Goal: Task Accomplishment & Management: Complete application form

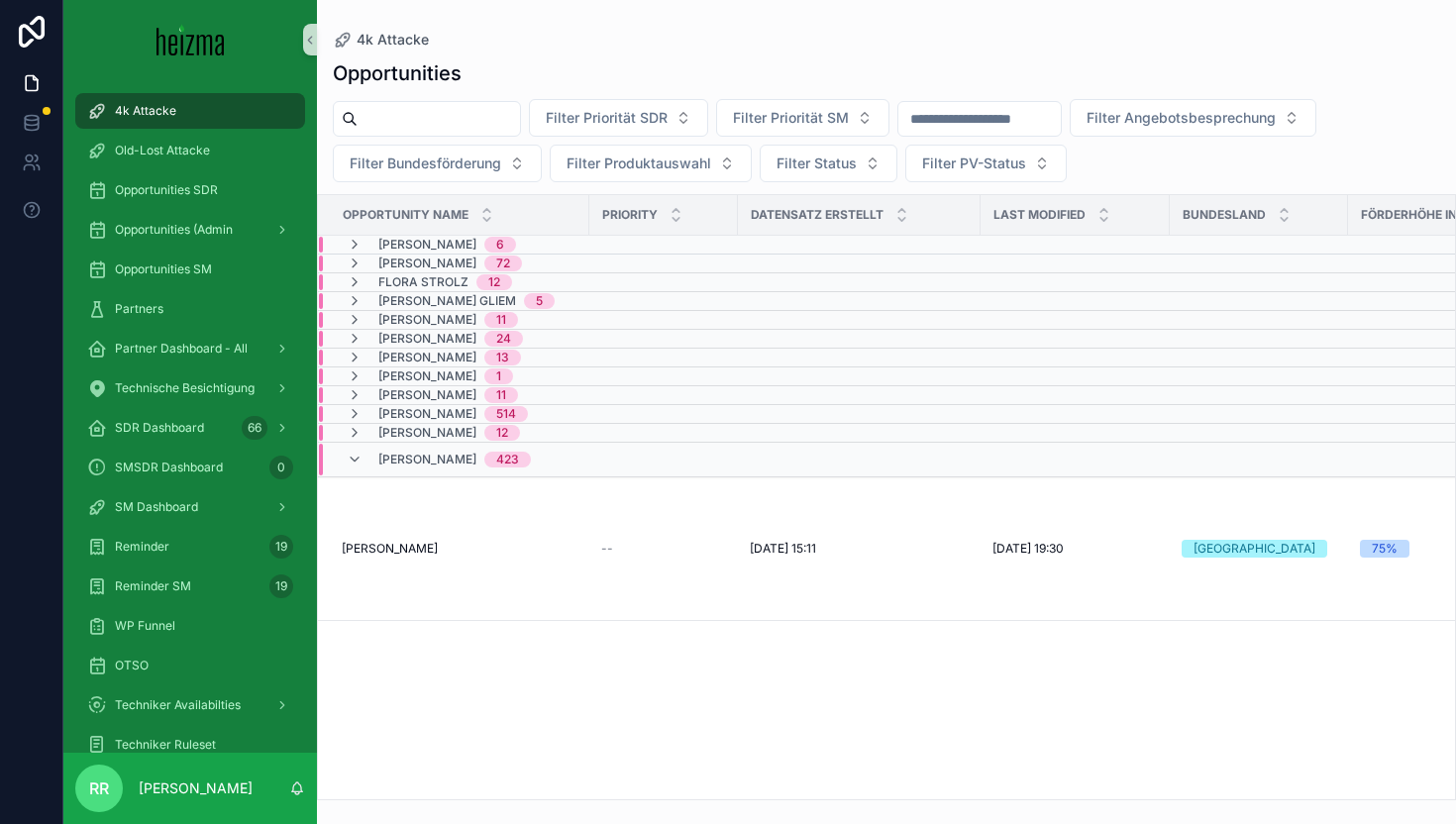
click at [975, 43] on div "4k Attacke" at bounding box center [886, 40] width 1107 height 16
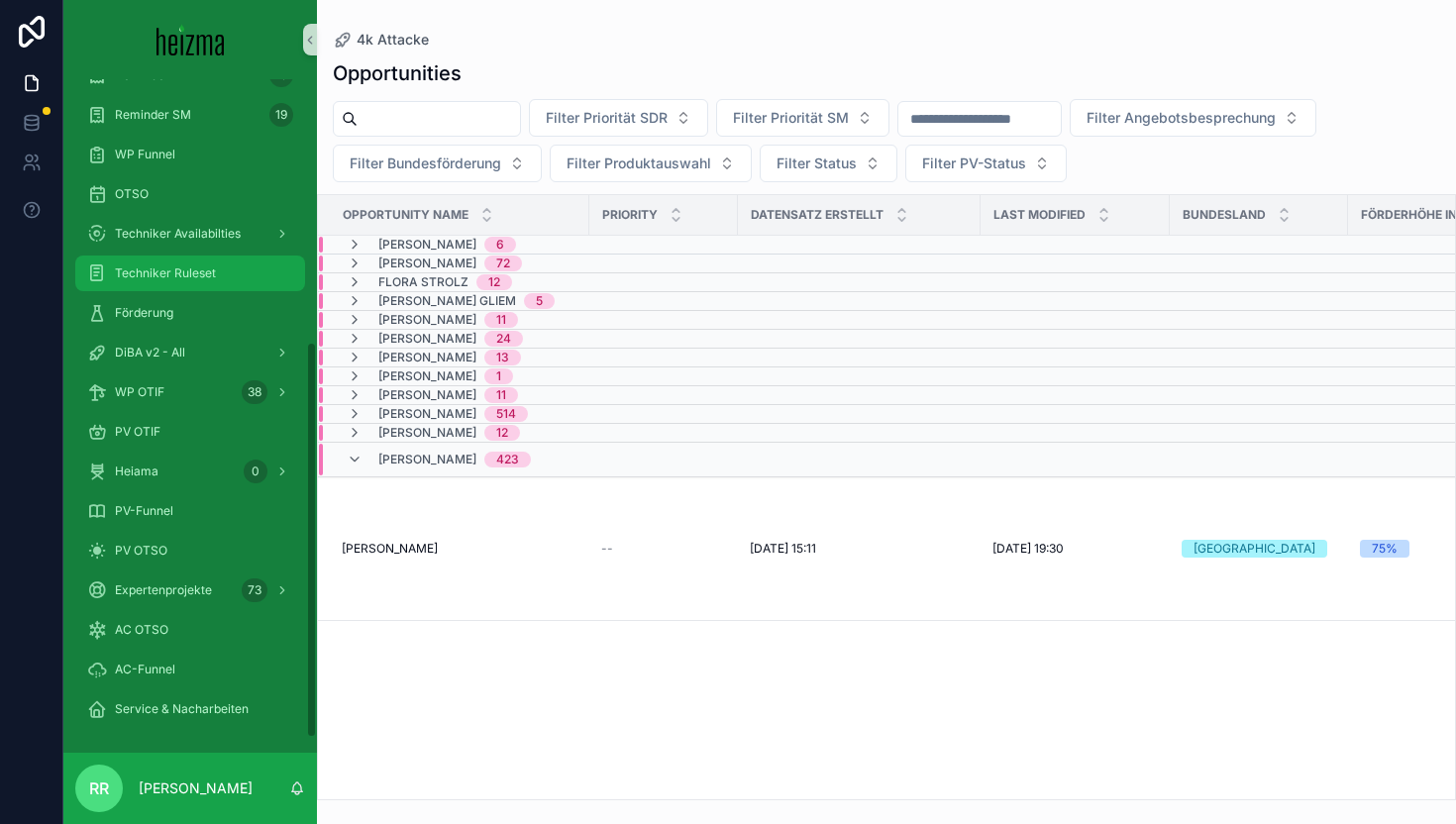
scroll to position [439, 0]
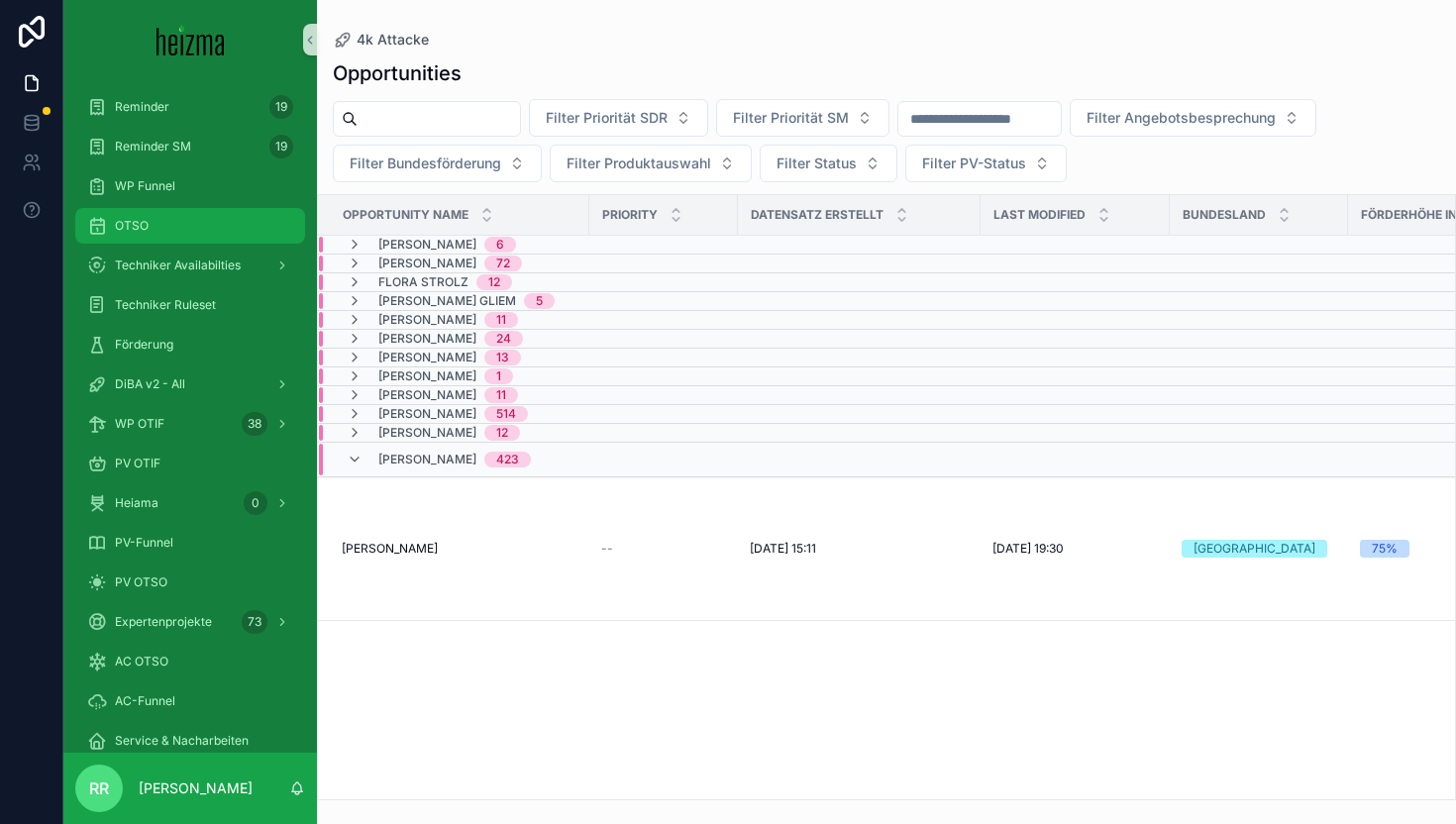
click at [175, 232] on div "OTSO" at bounding box center [189, 226] width 206 height 32
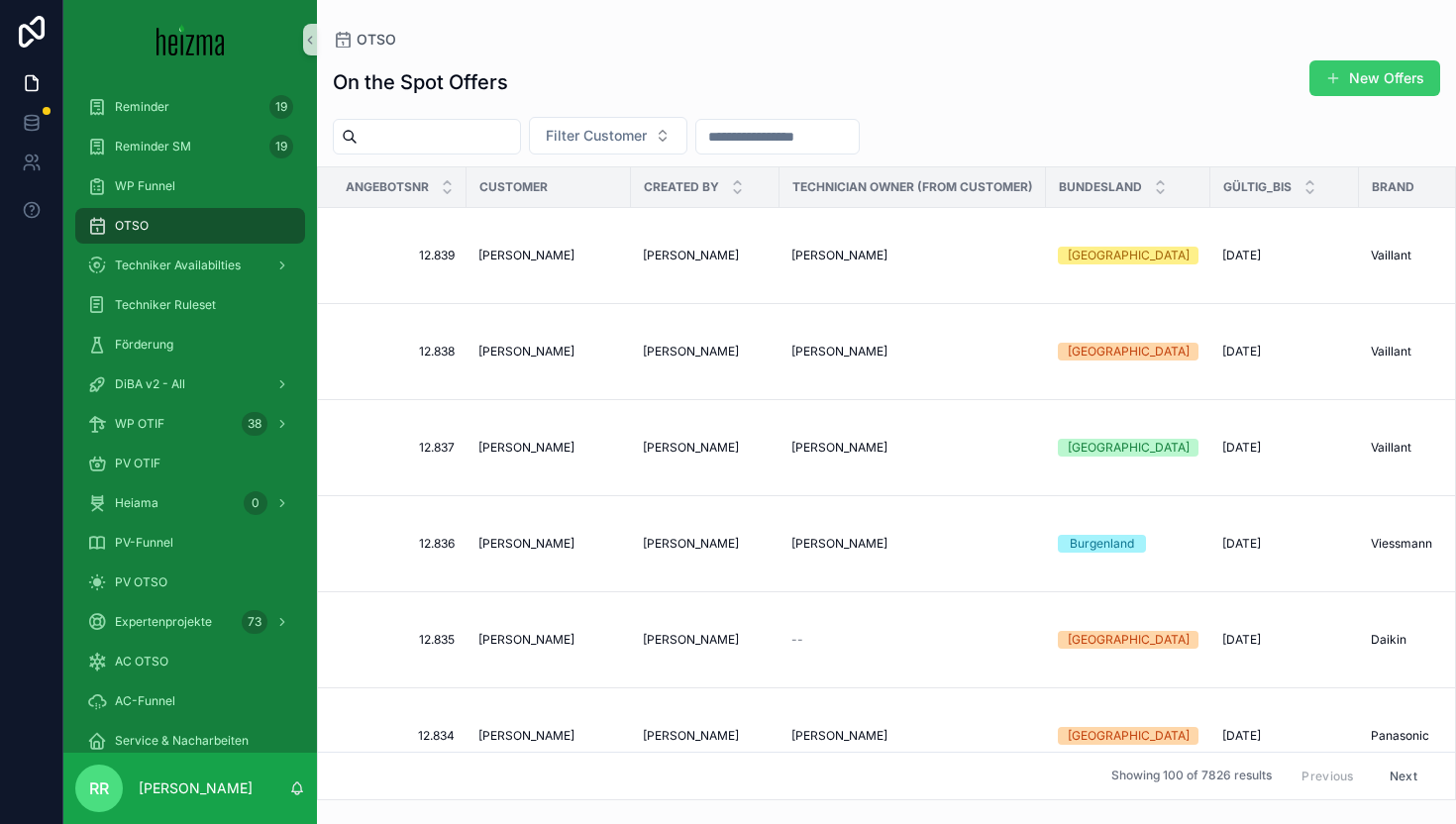
click at [1329, 77] on span "scrollable content" at bounding box center [1333, 79] width 16 height 16
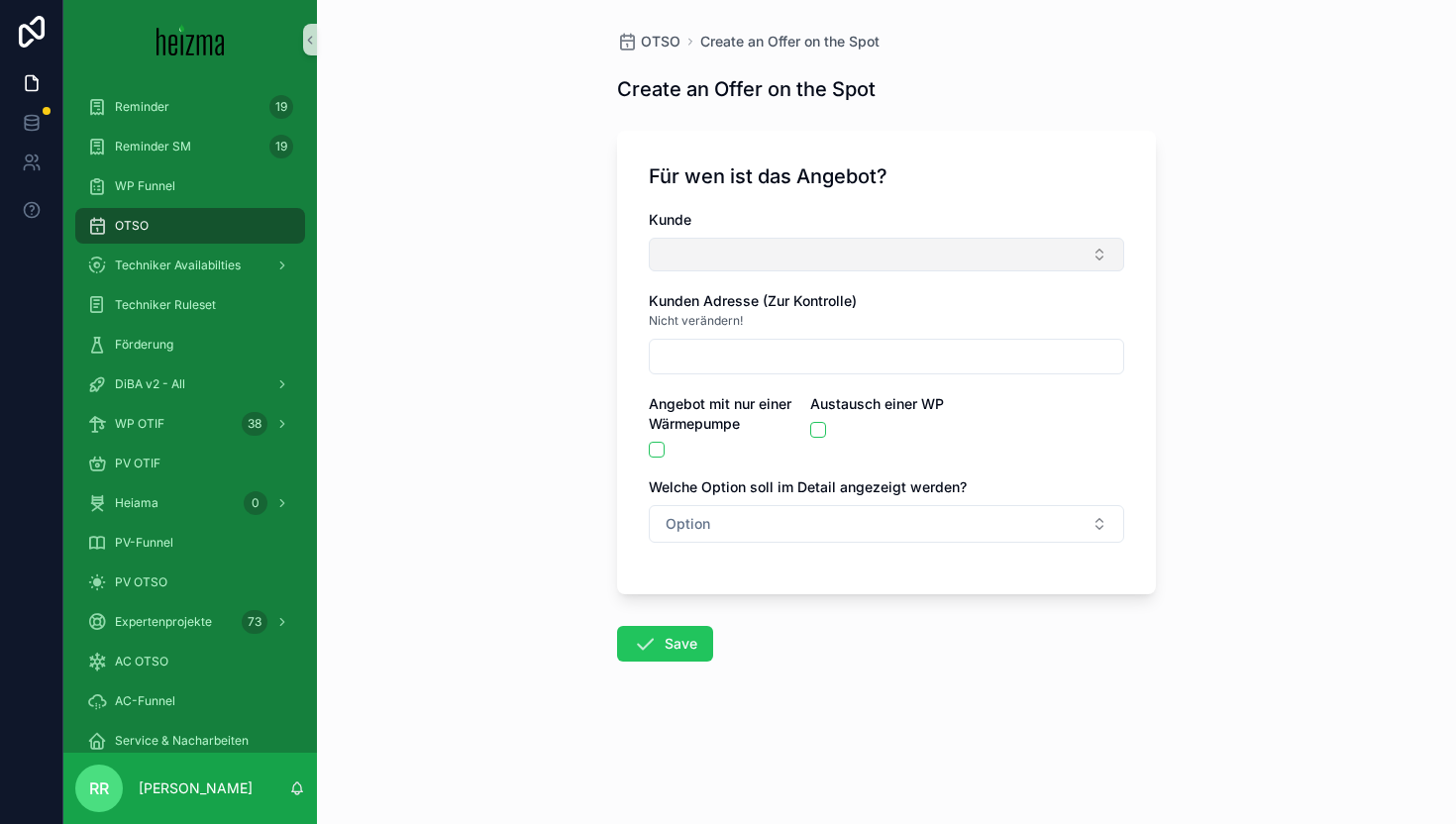
click at [828, 246] on button "Select Button" at bounding box center [885, 255] width 475 height 34
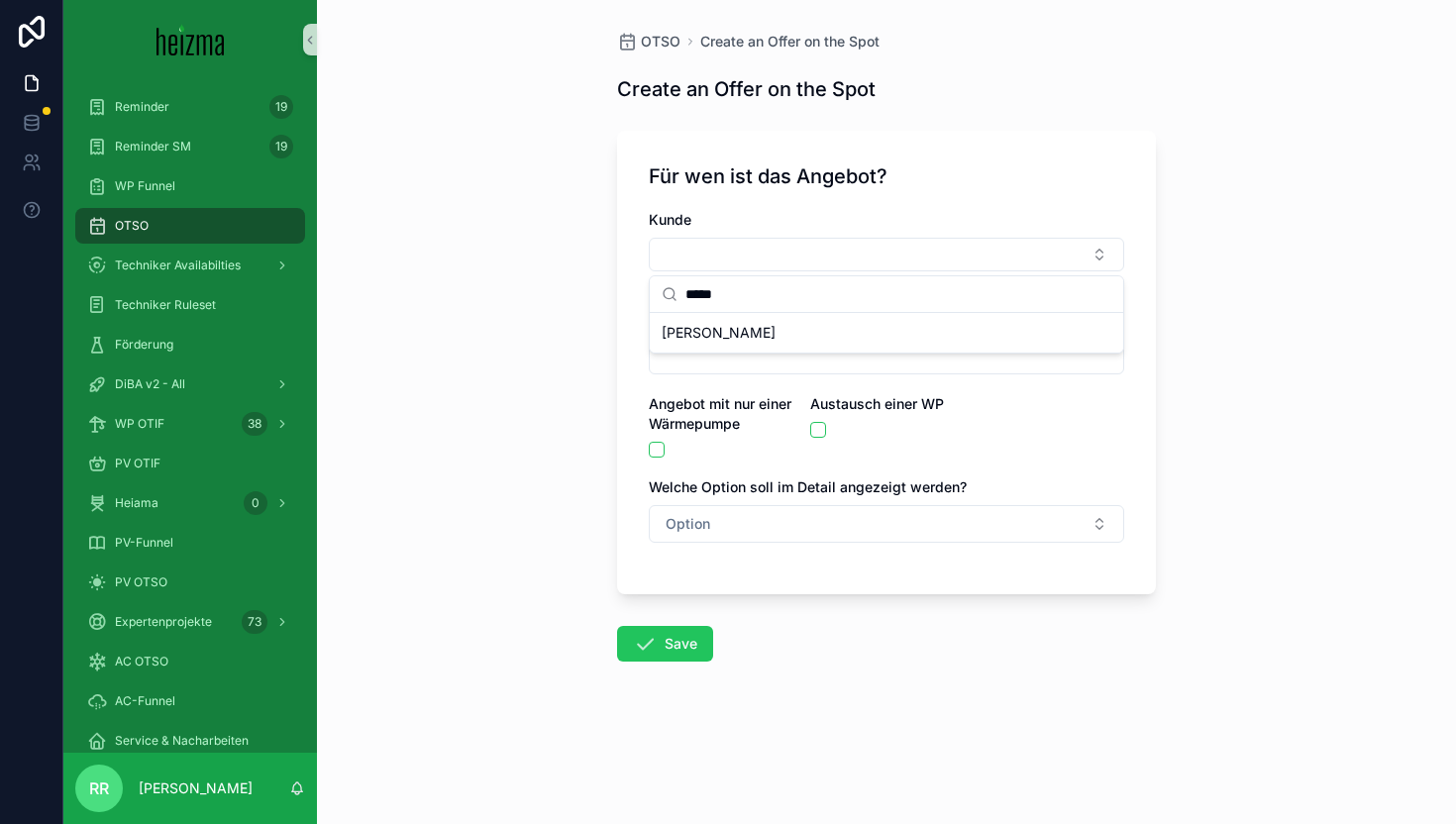
type input "*****"
click at [949, 329] on div "[PERSON_NAME]" at bounding box center [885, 333] width 465 height 32
type input "**********"
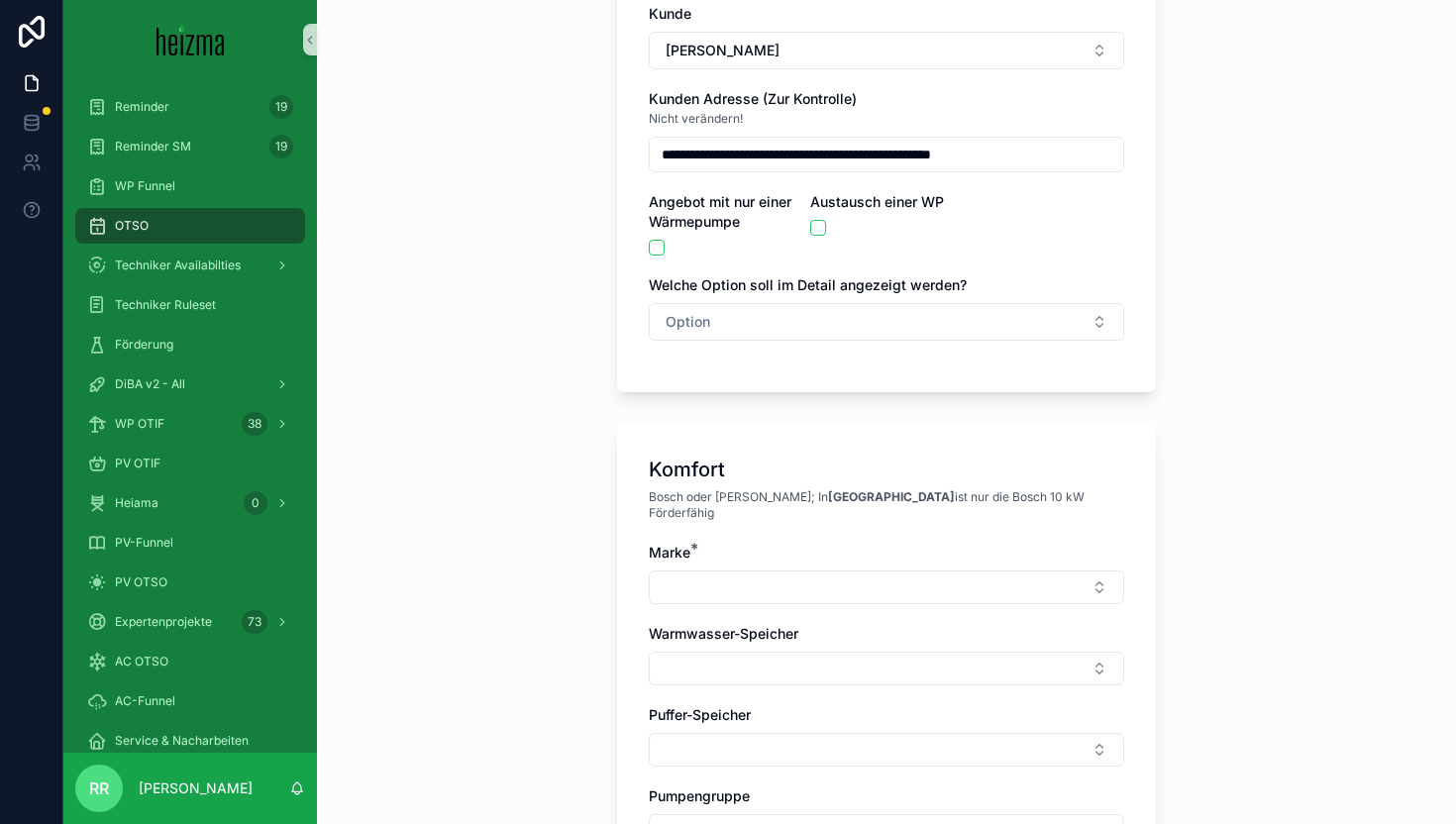
scroll to position [303, 0]
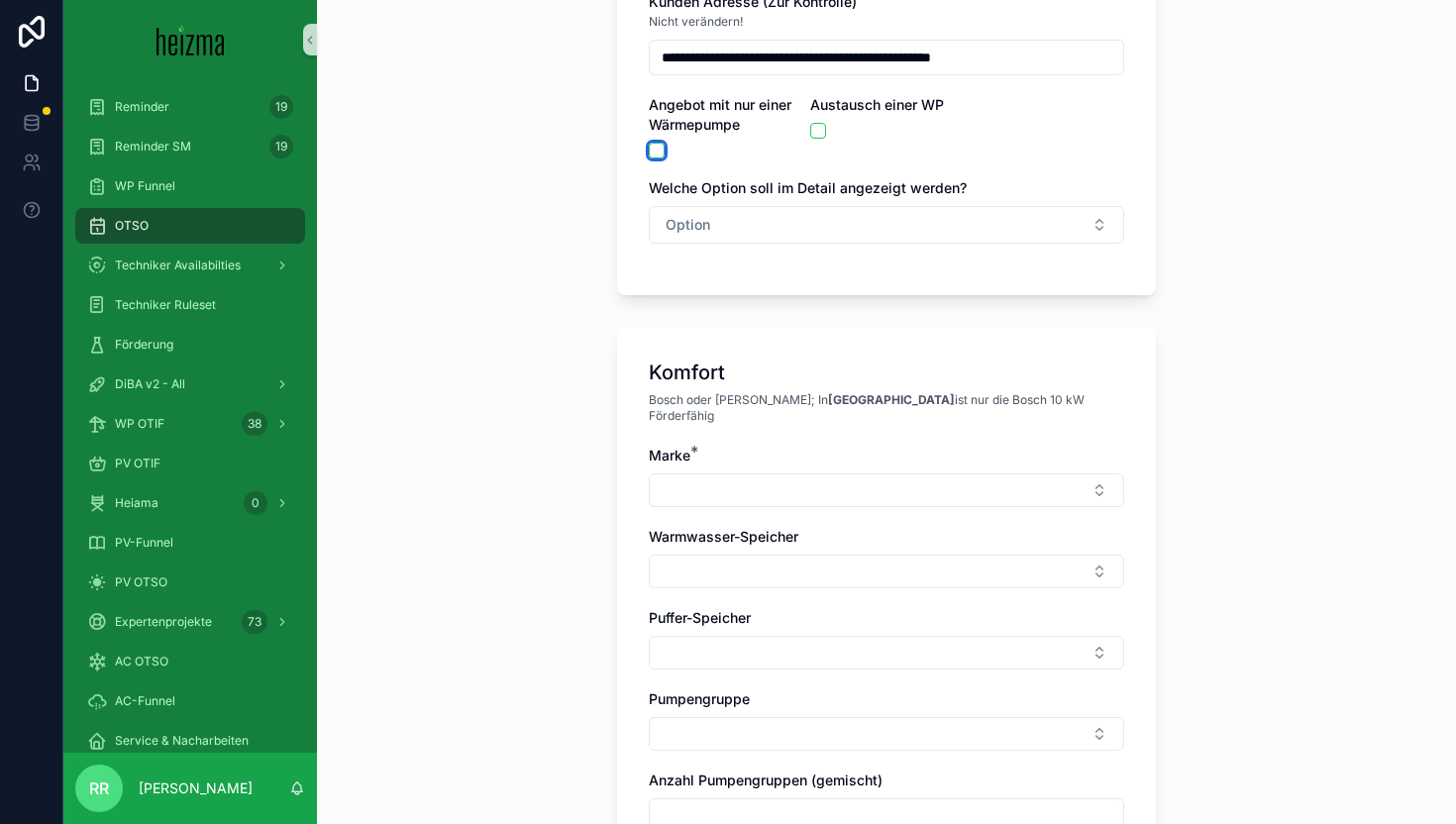
click at [662, 146] on button "scrollable content" at bounding box center [656, 150] width 16 height 16
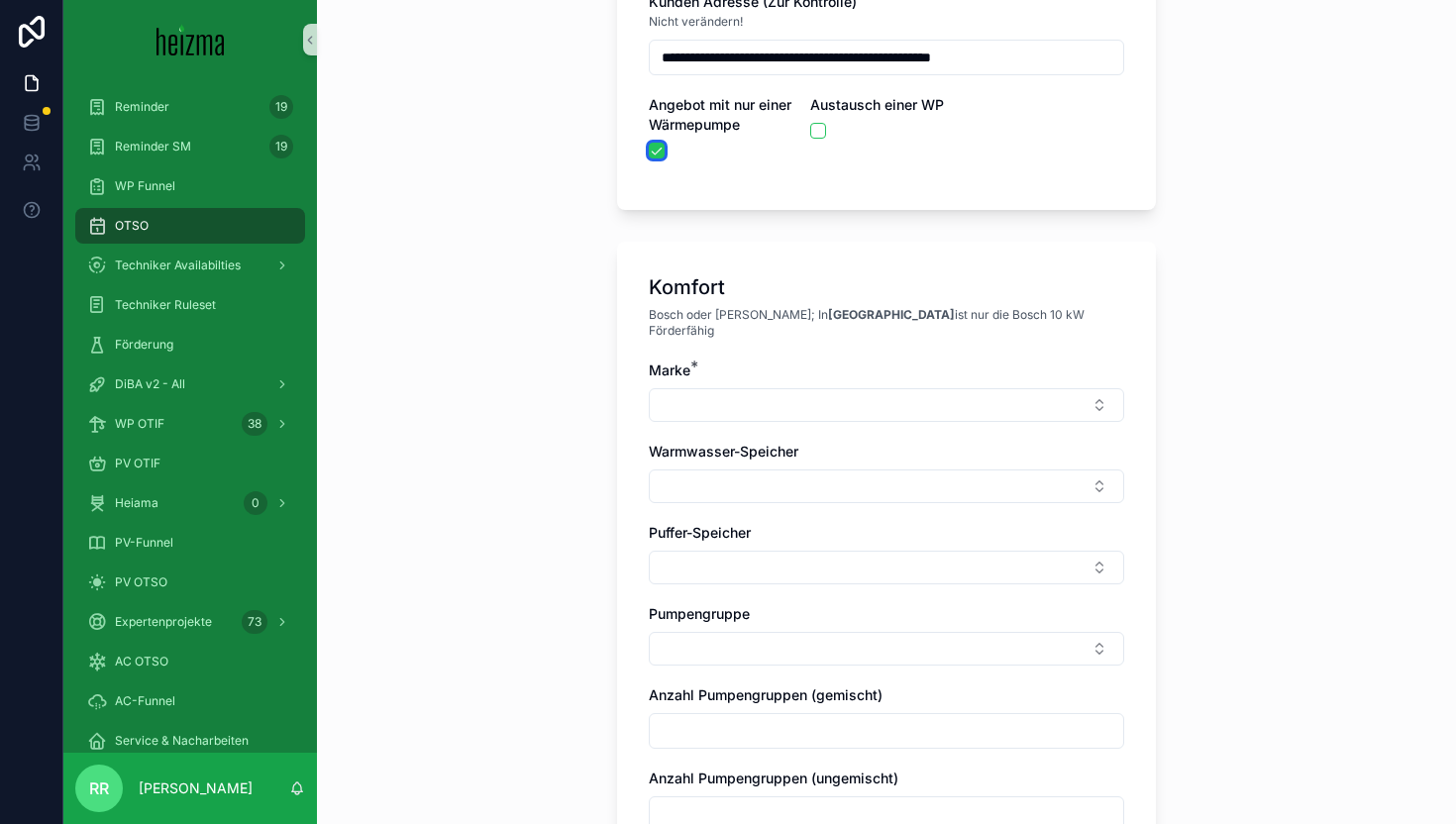
scroll to position [526, 0]
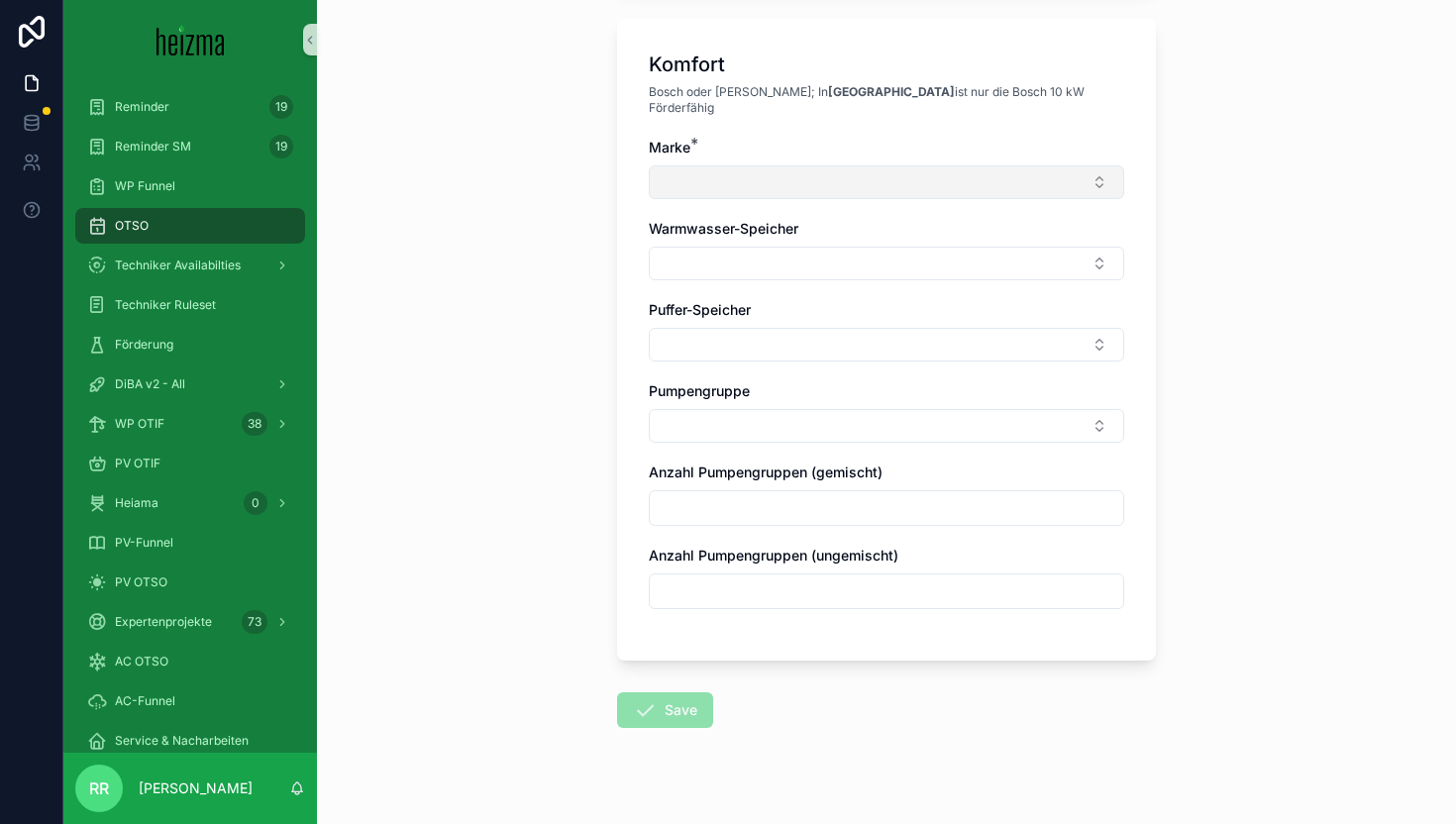
click at [809, 165] on button "Select Button" at bounding box center [885, 182] width 475 height 34
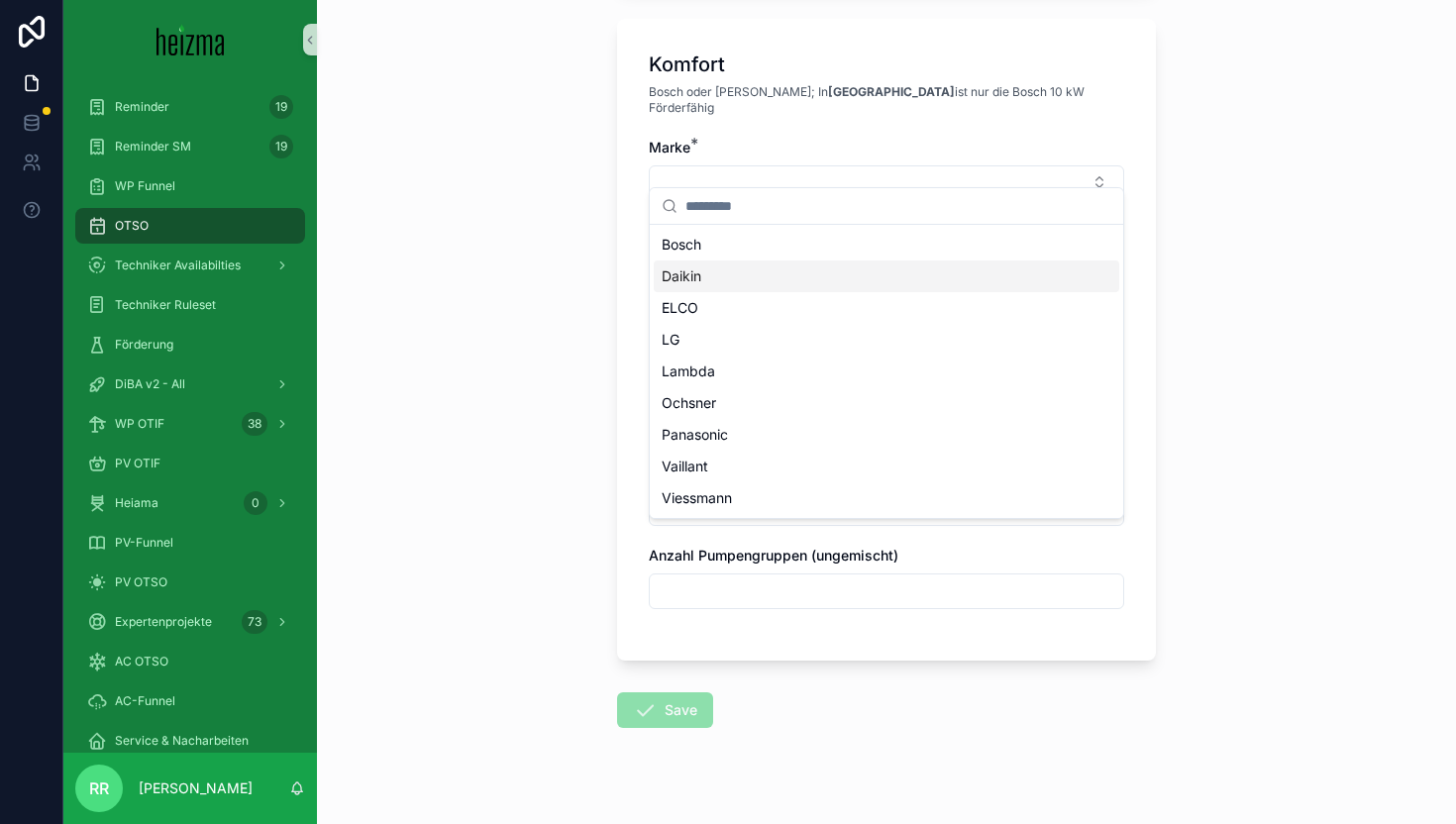
click at [735, 267] on div "Daikin" at bounding box center [885, 276] width 465 height 32
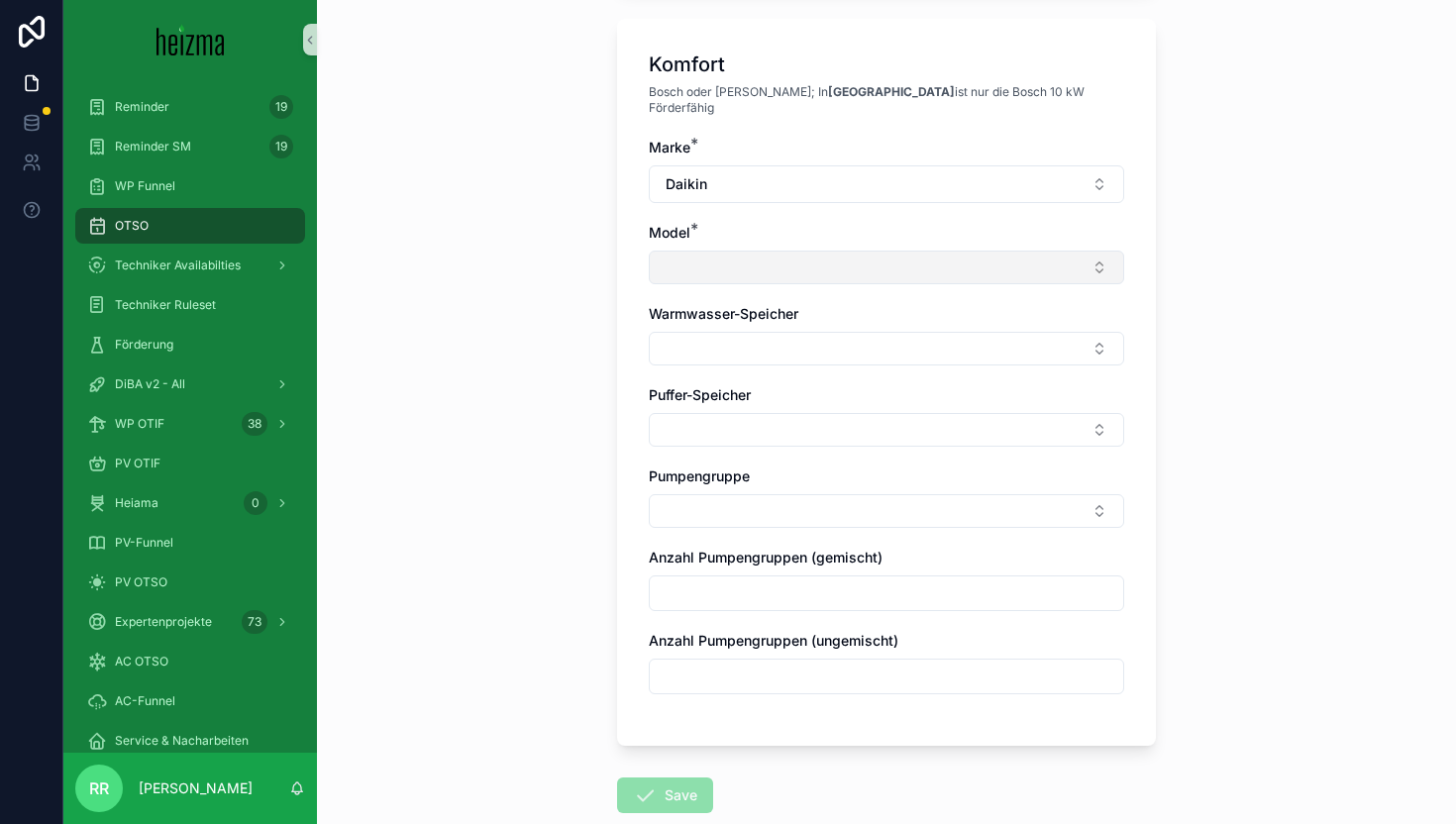
click at [751, 267] on button "Select Button" at bounding box center [885, 268] width 475 height 34
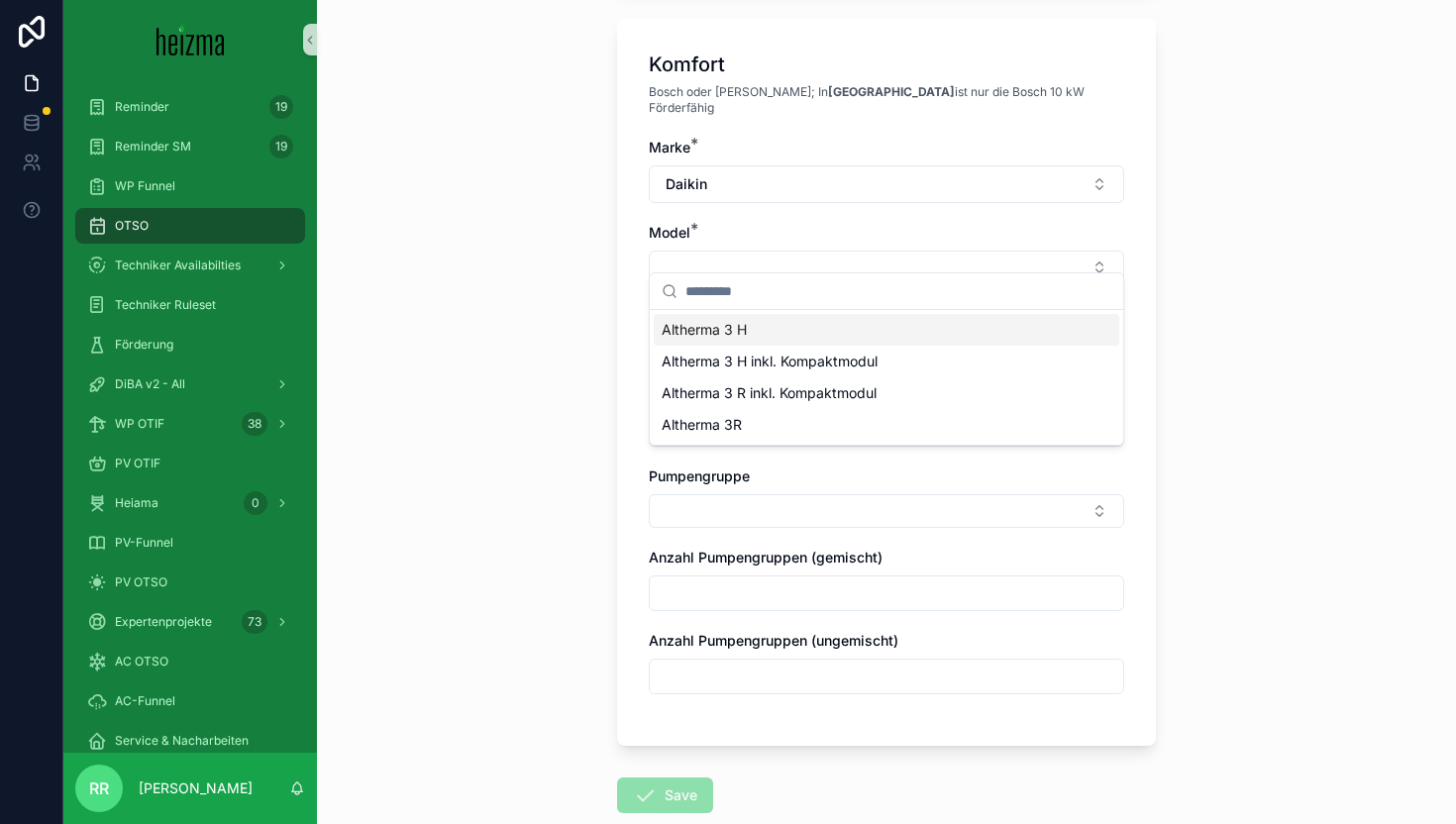
click at [762, 337] on div "Altherma 3 H" at bounding box center [885, 330] width 465 height 32
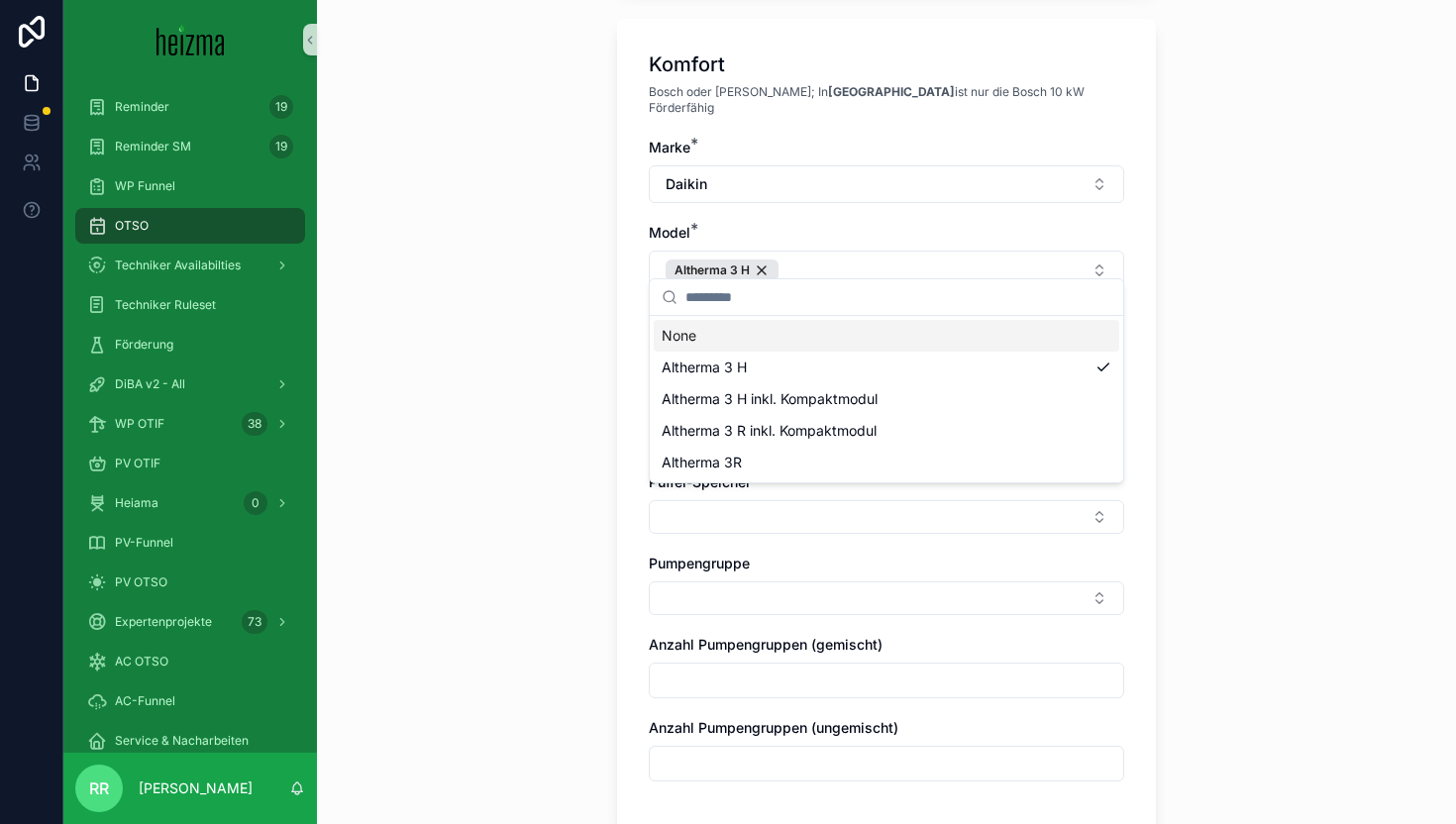
click at [522, 344] on div "**********" at bounding box center [885, 412] width 1138 height 824
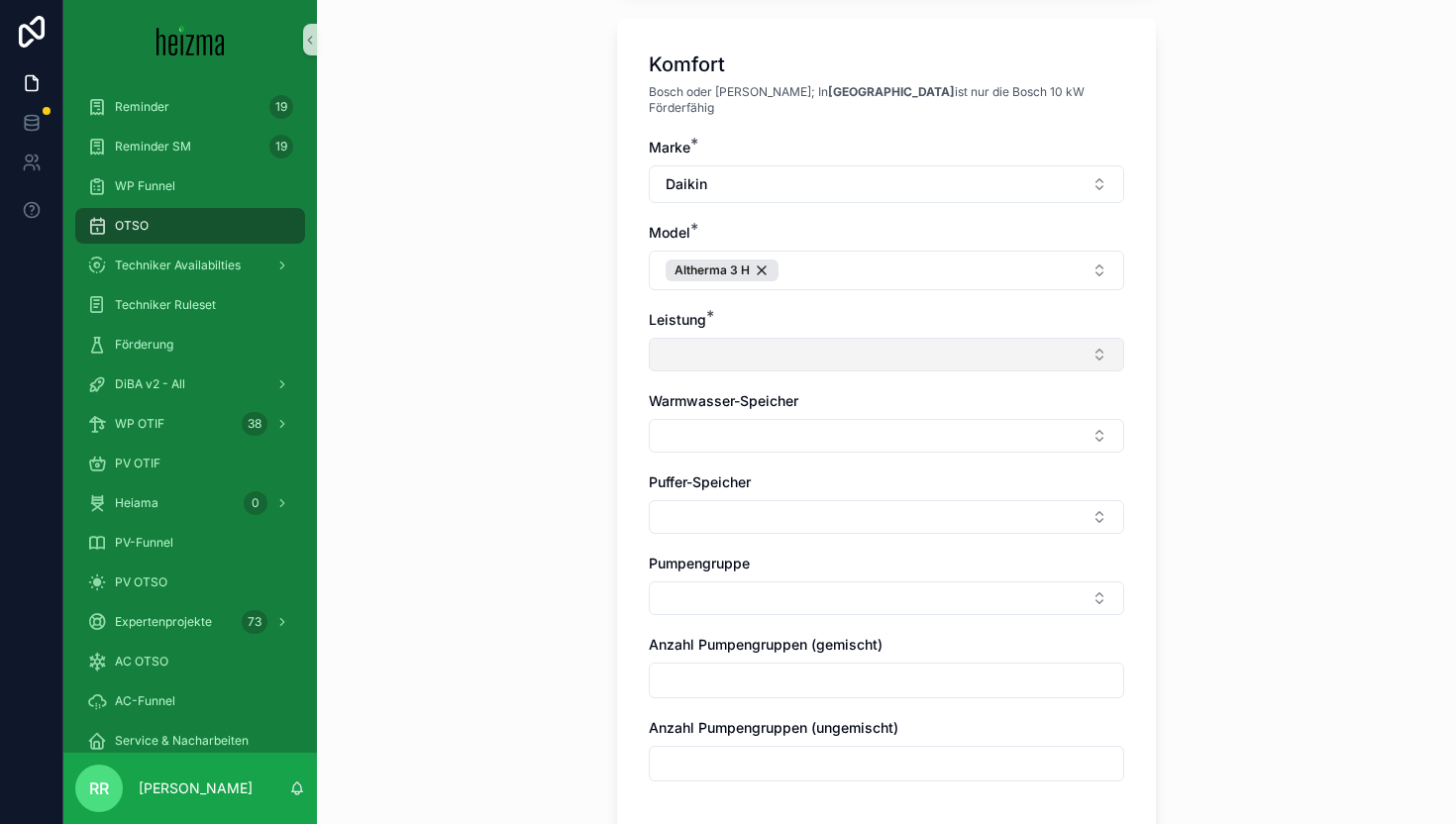
click at [706, 339] on button "Select Button" at bounding box center [885, 355] width 475 height 34
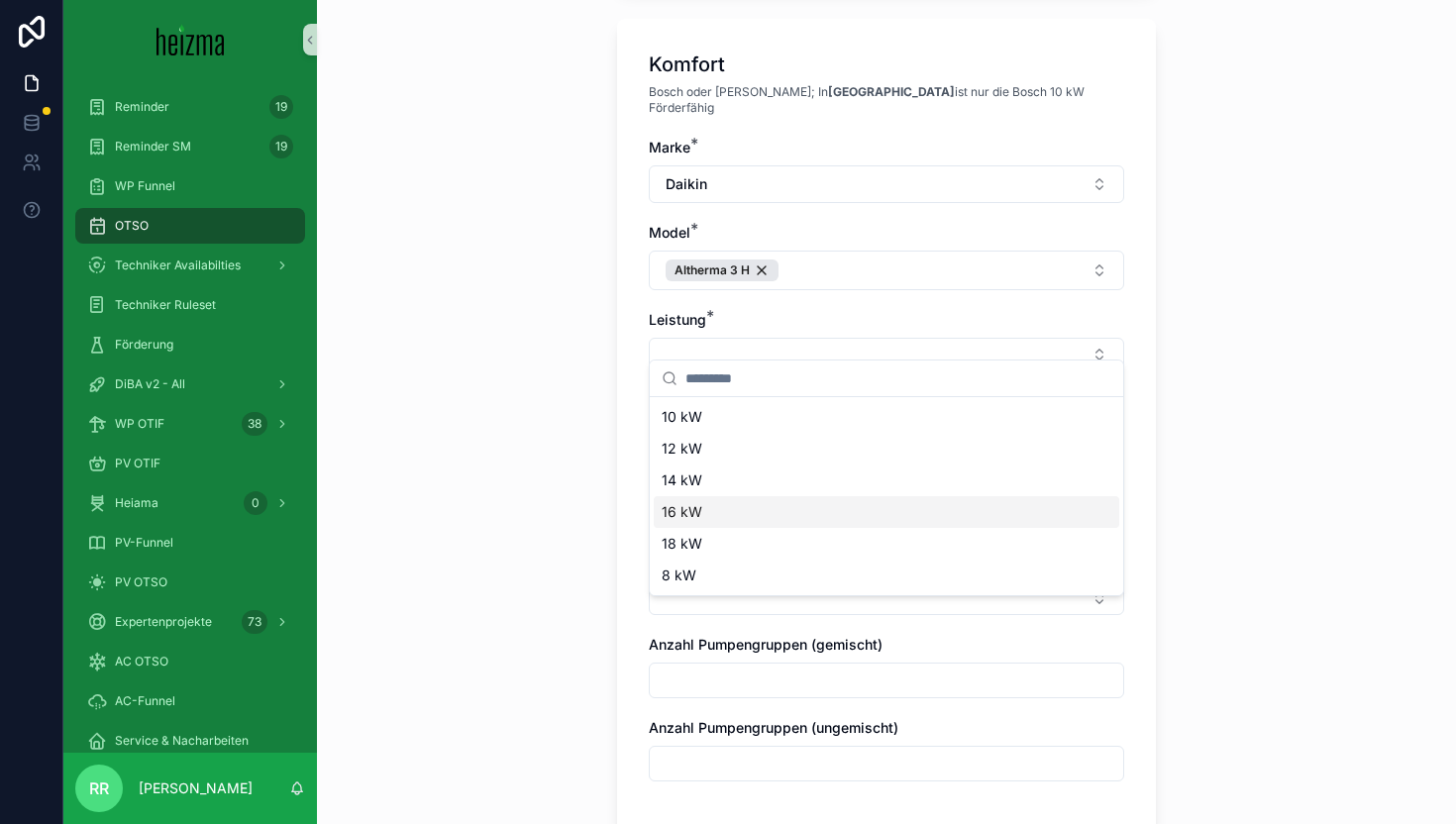
click at [736, 499] on div "16 kW" at bounding box center [885, 512] width 465 height 32
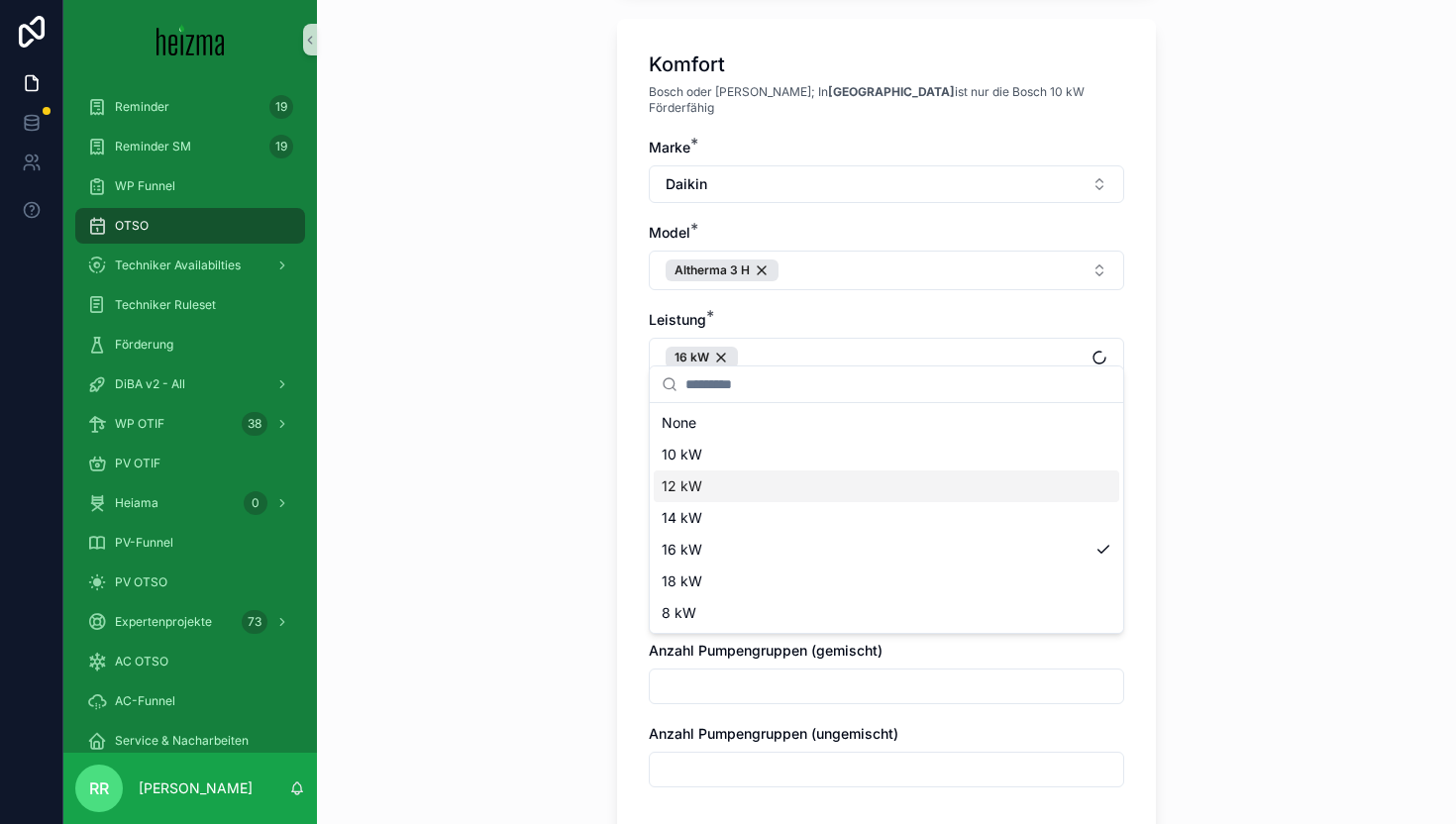
click at [542, 457] on div "**********" at bounding box center [885, 412] width 1138 height 824
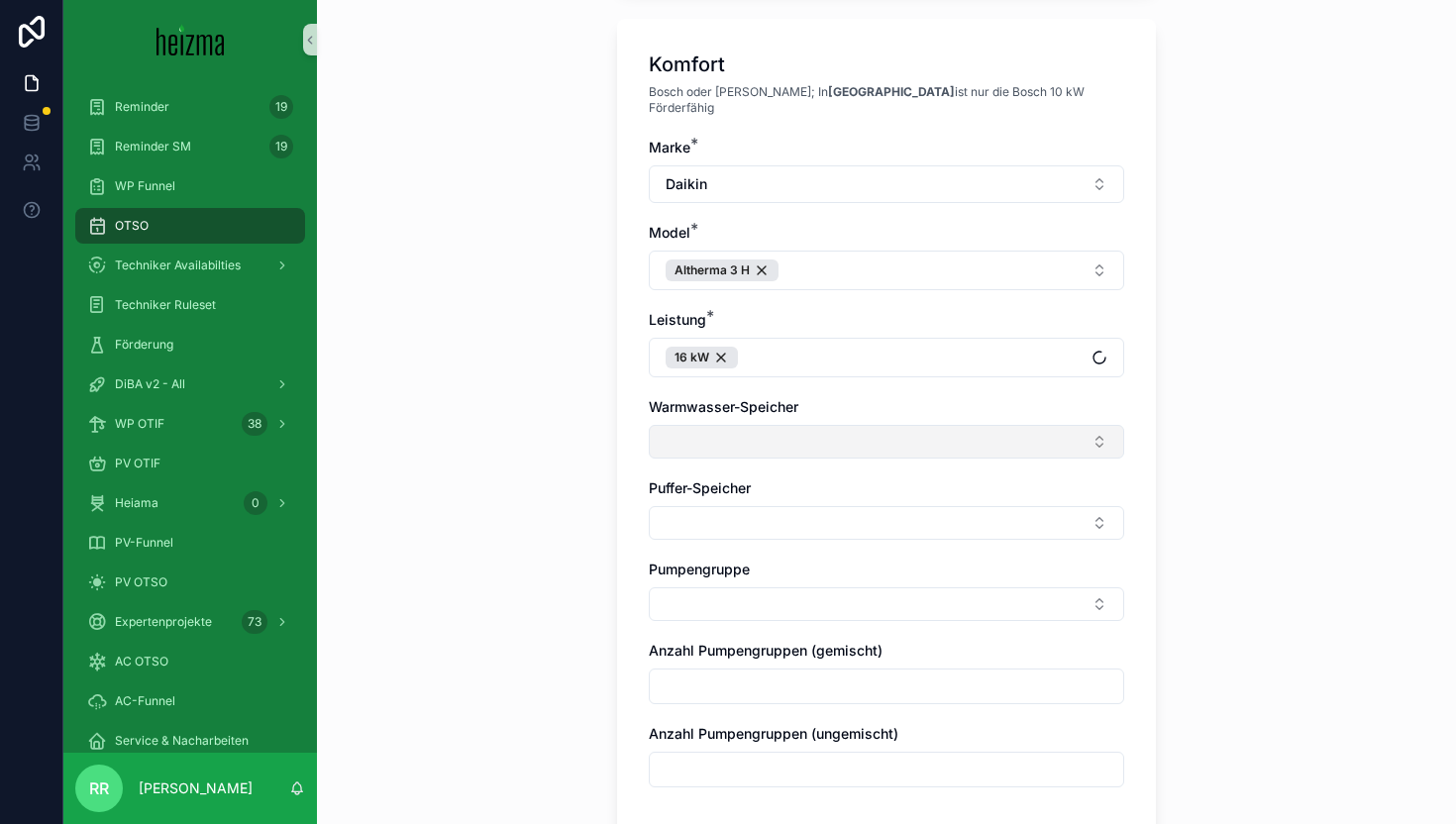
click at [755, 425] on button "Select Button" at bounding box center [885, 442] width 475 height 34
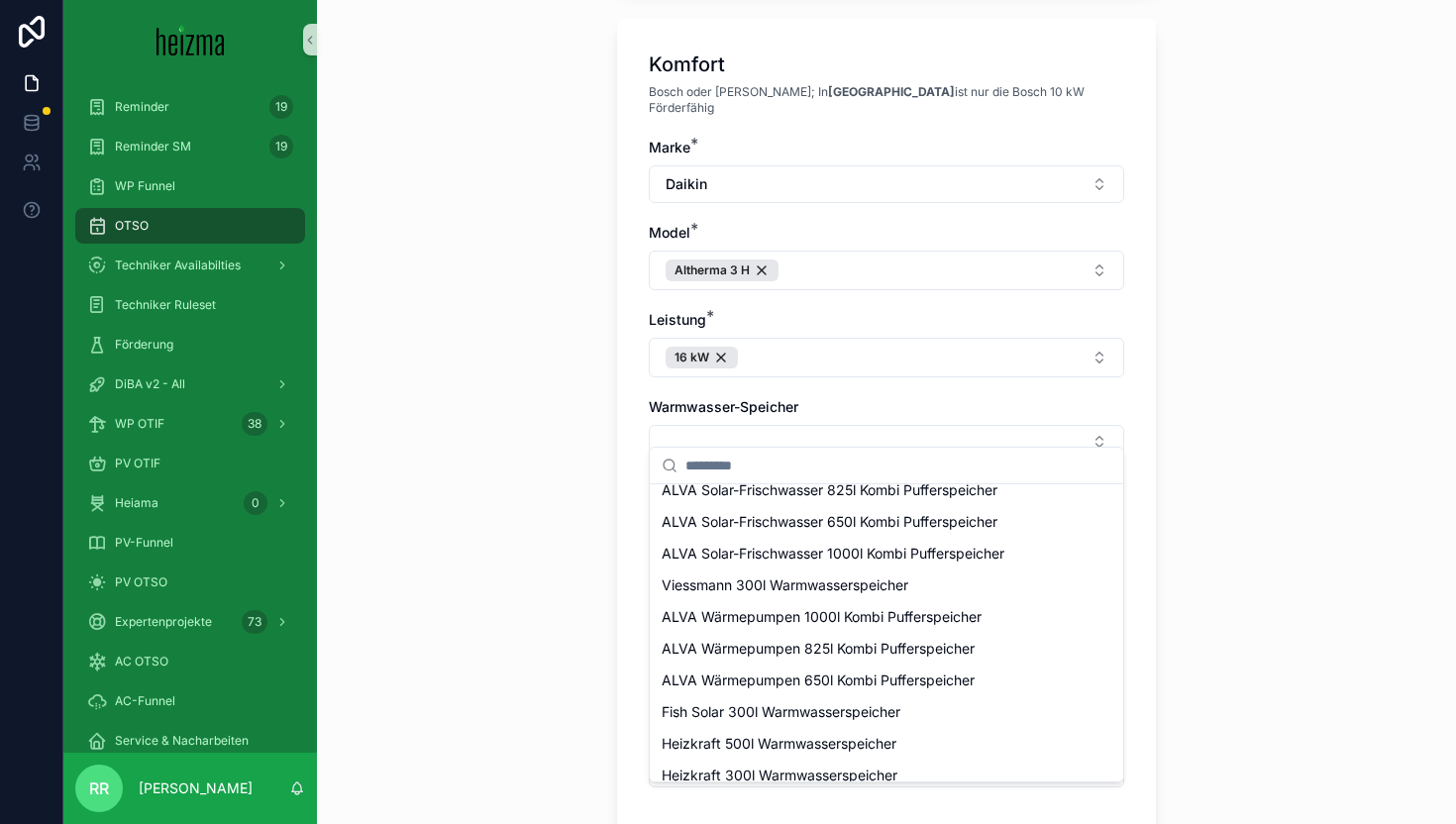
scroll to position [466, 0]
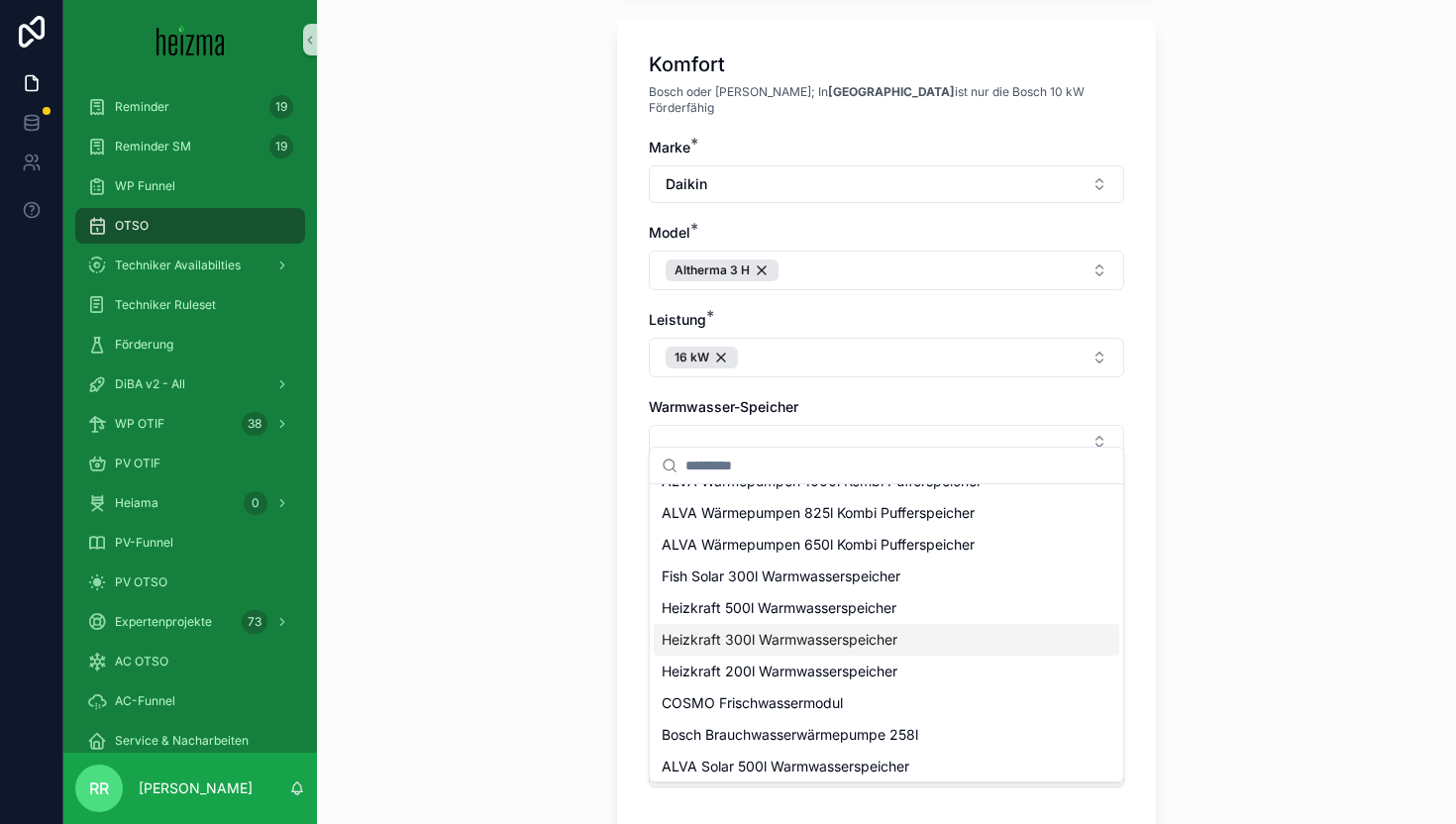
click at [836, 638] on span "Heizkraft 300l Warmwasserspeicher" at bounding box center [779, 640] width 236 height 20
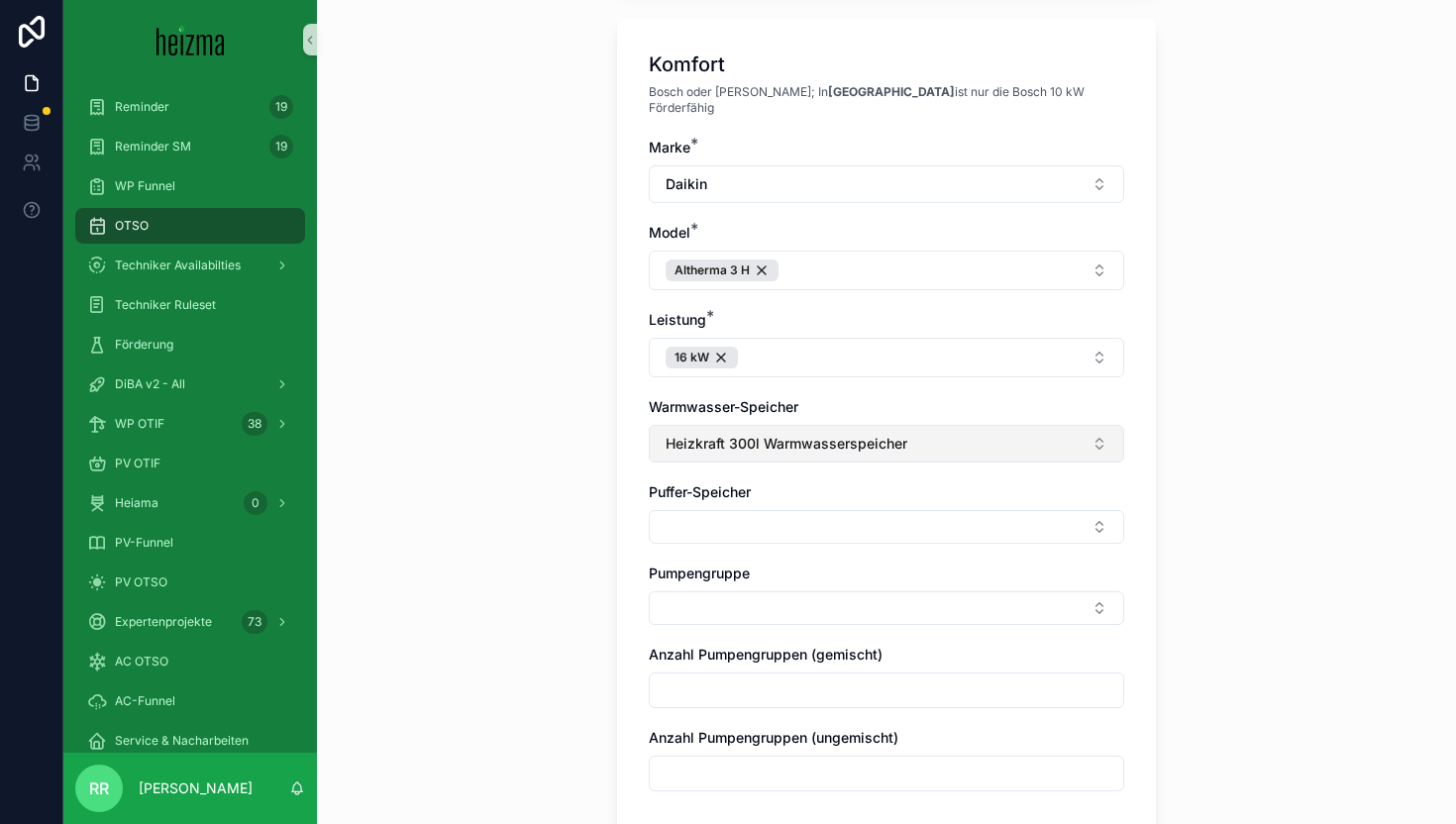
click at [852, 433] on span "Heizkraft 300l Warmwasserspeicher" at bounding box center [786, 443] width 242 height 20
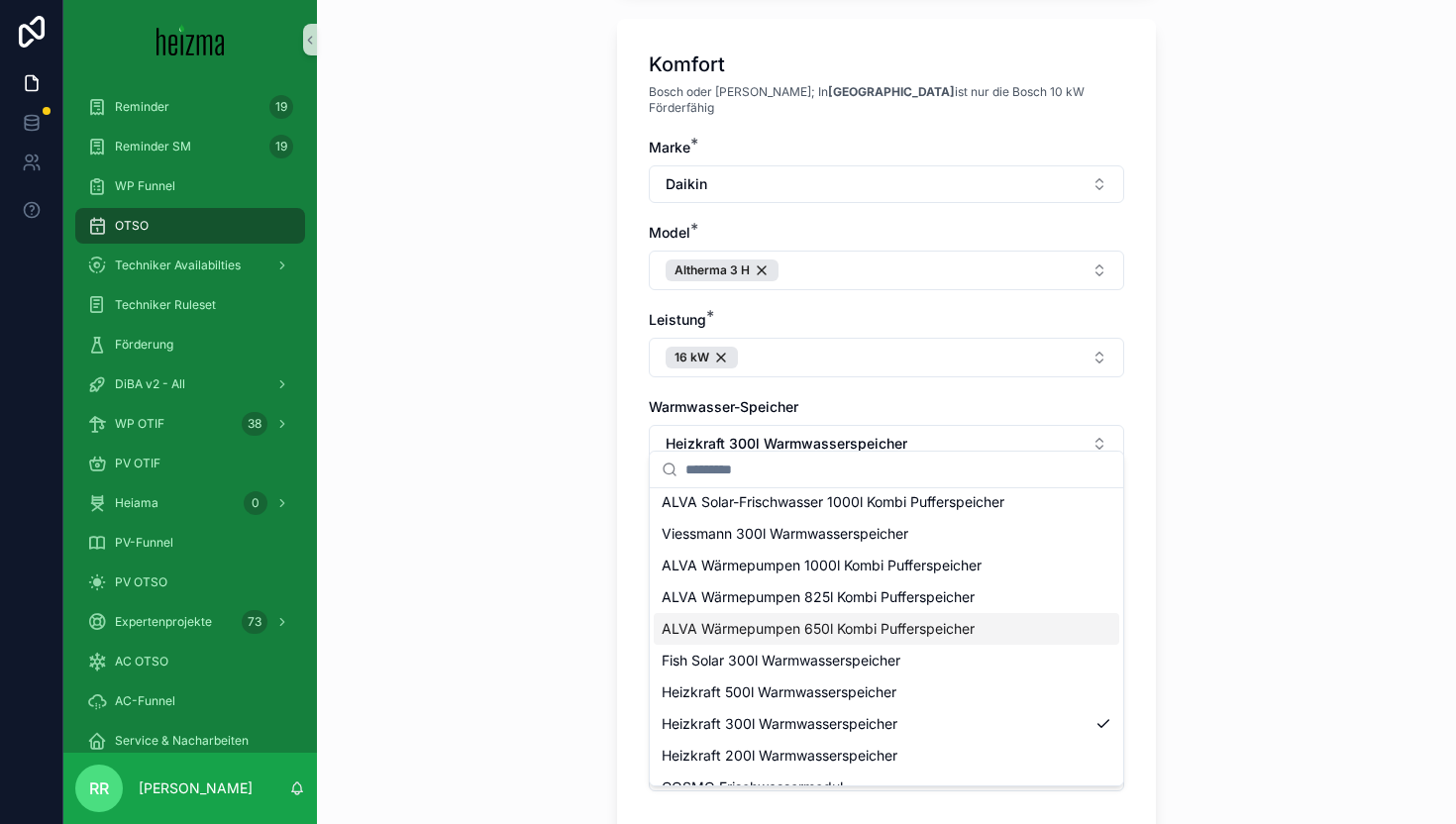
scroll to position [467, 0]
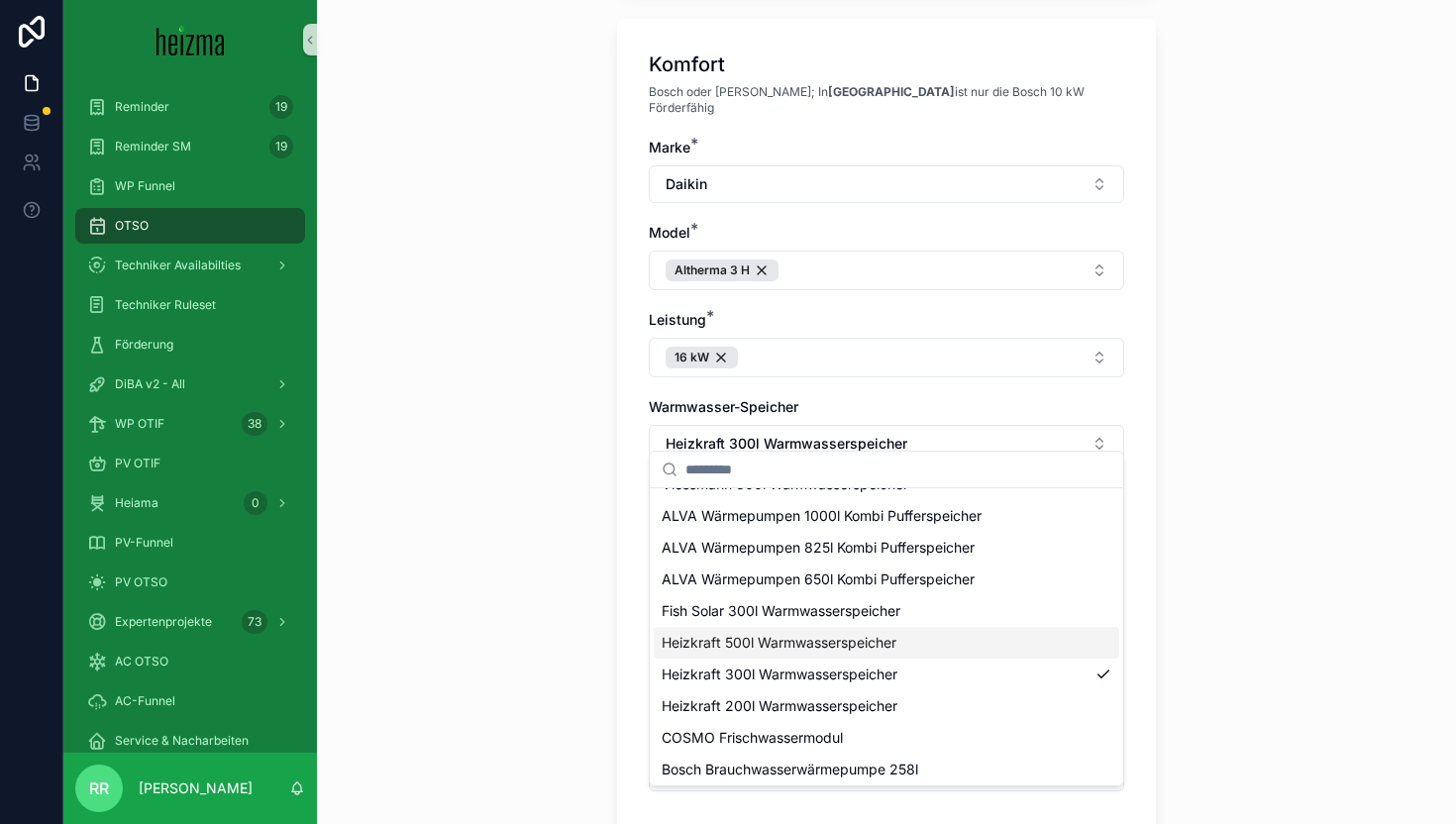
click at [869, 648] on span "Heizkraft 500l Warmwasserspeicher" at bounding box center [779, 643] width 235 height 20
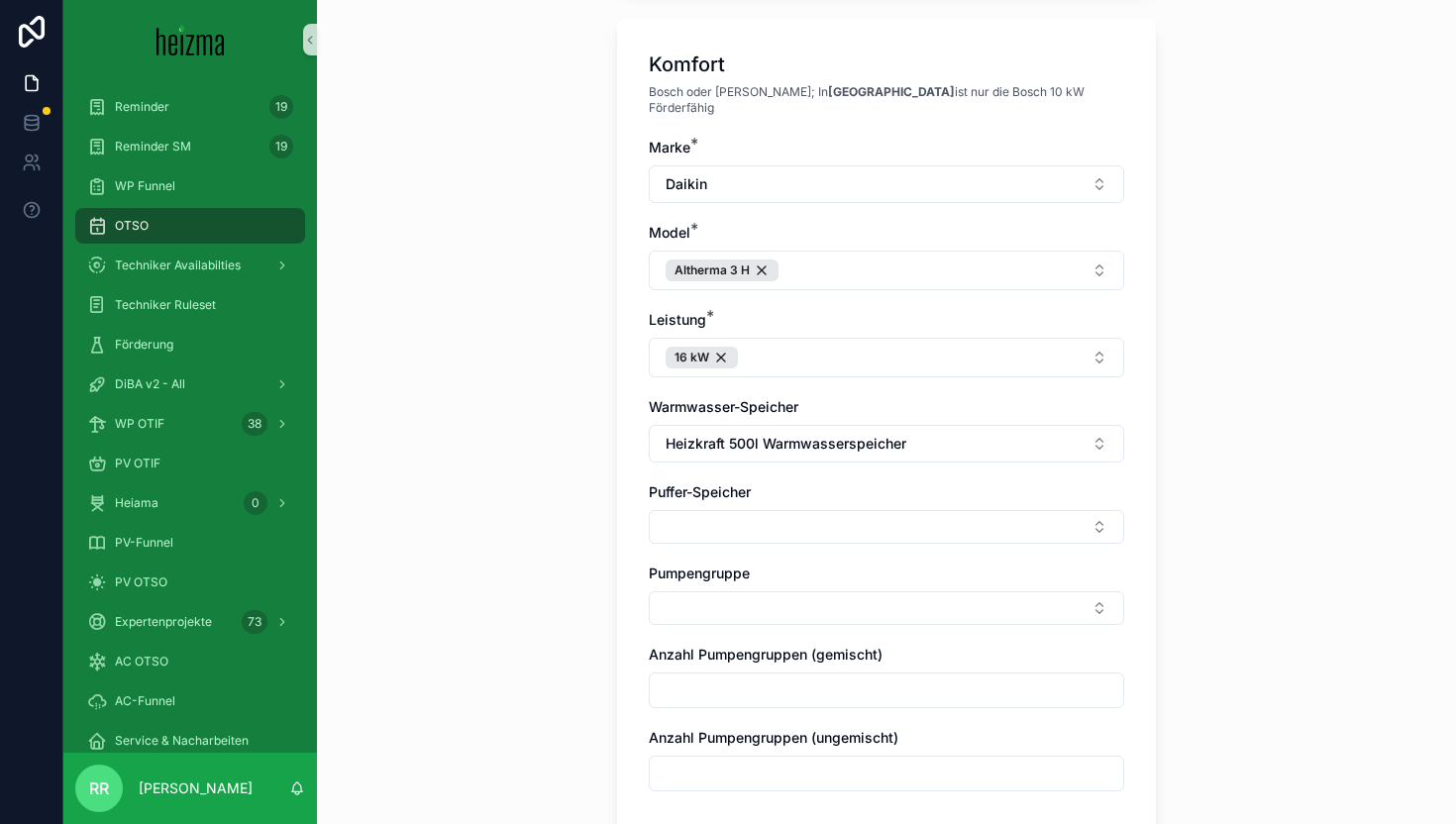
click at [907, 492] on div "Puffer-Speicher" at bounding box center [885, 513] width 475 height 62
click at [926, 516] on button "Select Button" at bounding box center [885, 527] width 475 height 34
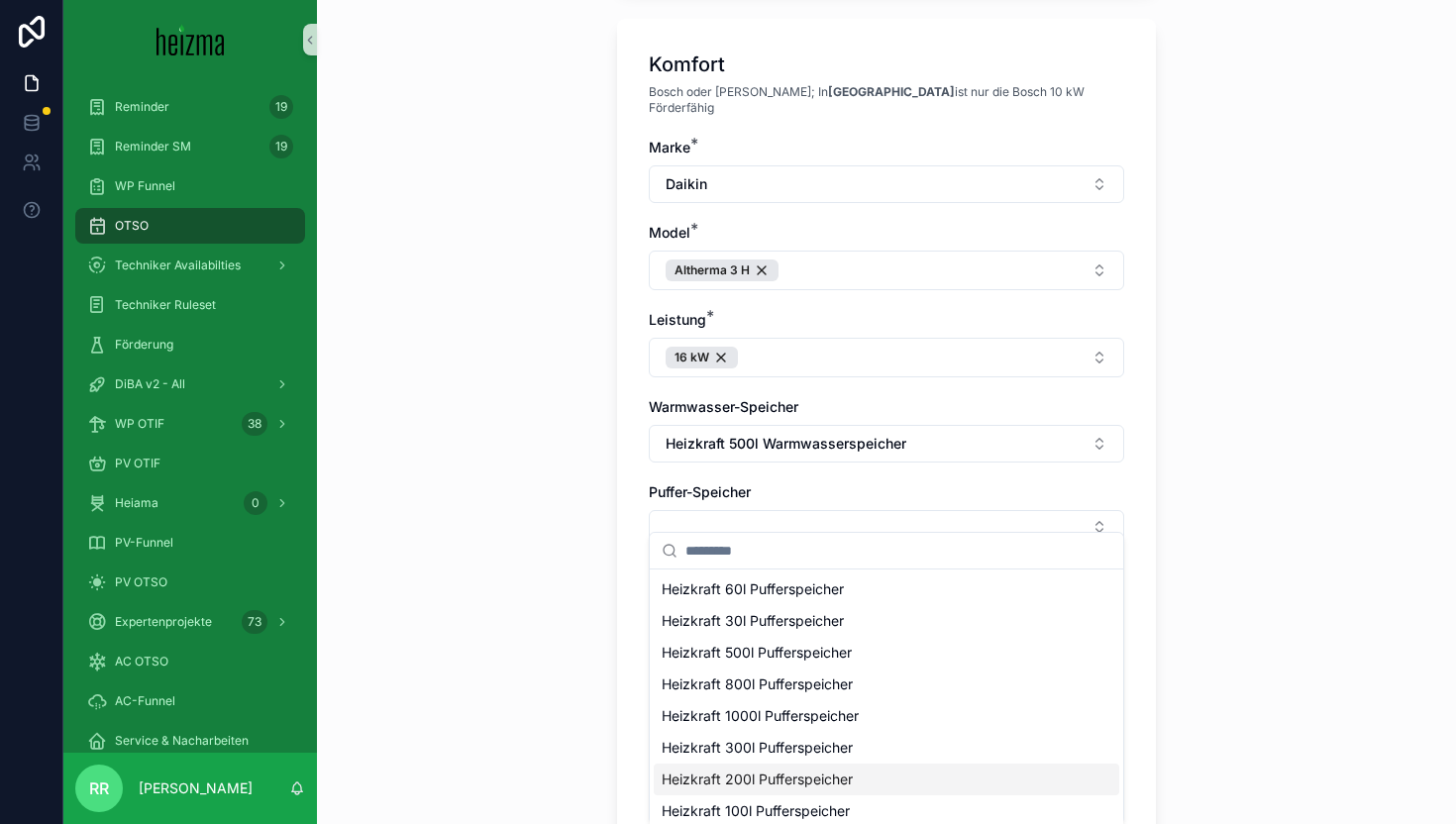
click at [828, 775] on span "Heizkraft 200l Pufferspeicher" at bounding box center [757, 780] width 191 height 20
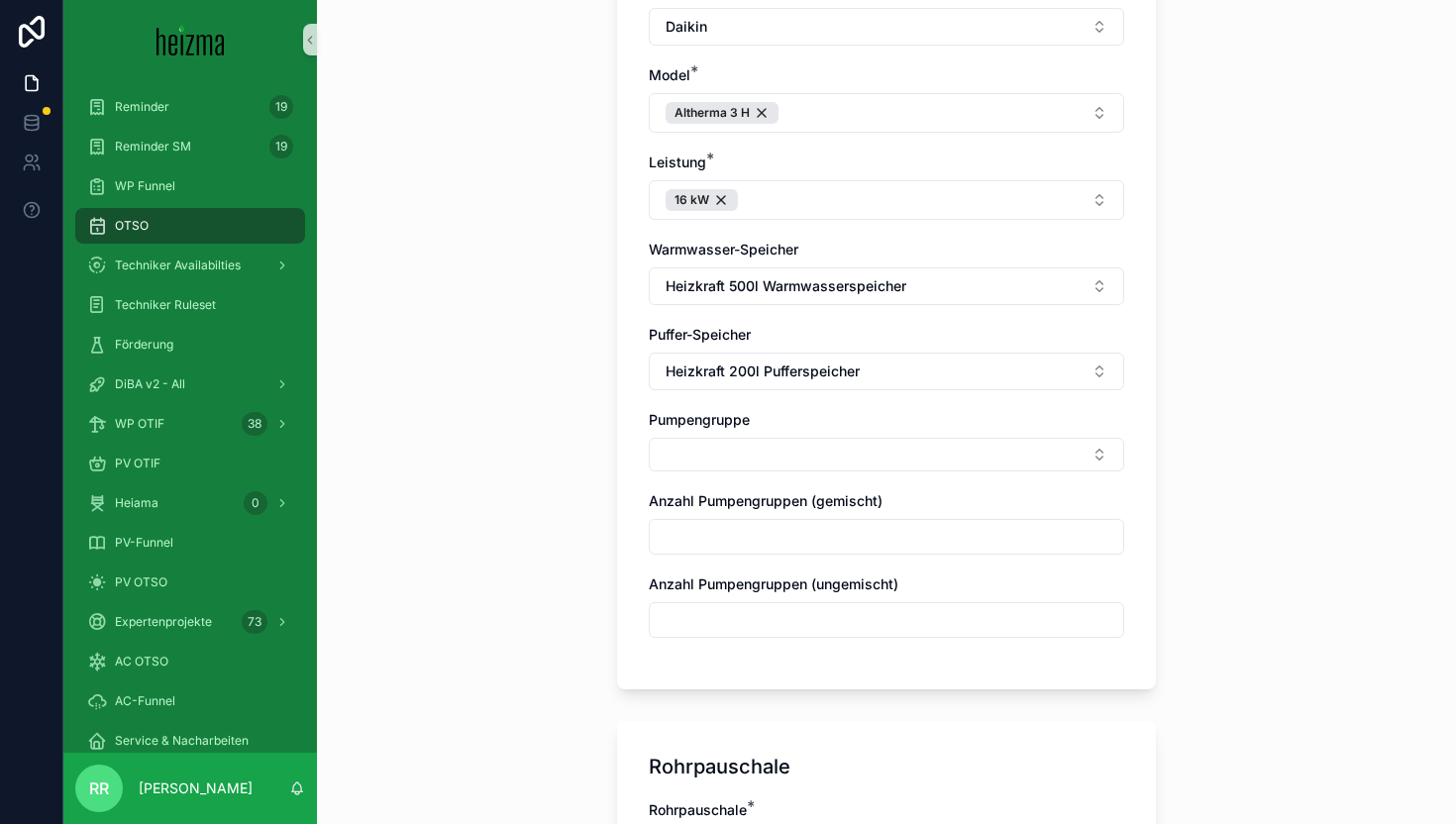
scroll to position [710, 0]
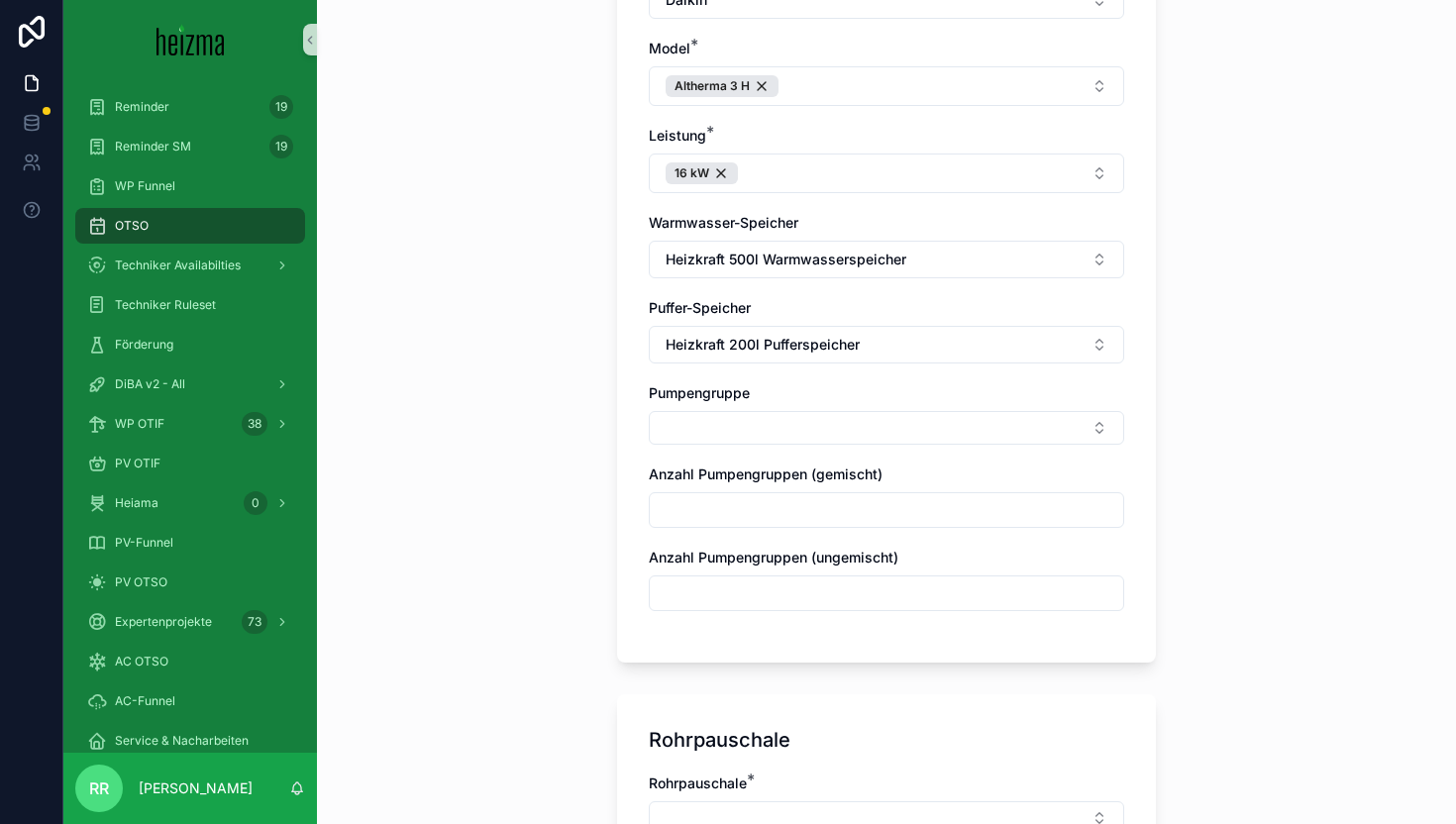
click at [762, 576] on div "scrollable content" at bounding box center [885, 594] width 475 height 36
click at [762, 580] on input "scrollable content" at bounding box center [885, 594] width 473 height 28
type input "*"
click at [485, 581] on div "**********" at bounding box center [885, 412] width 1138 height 824
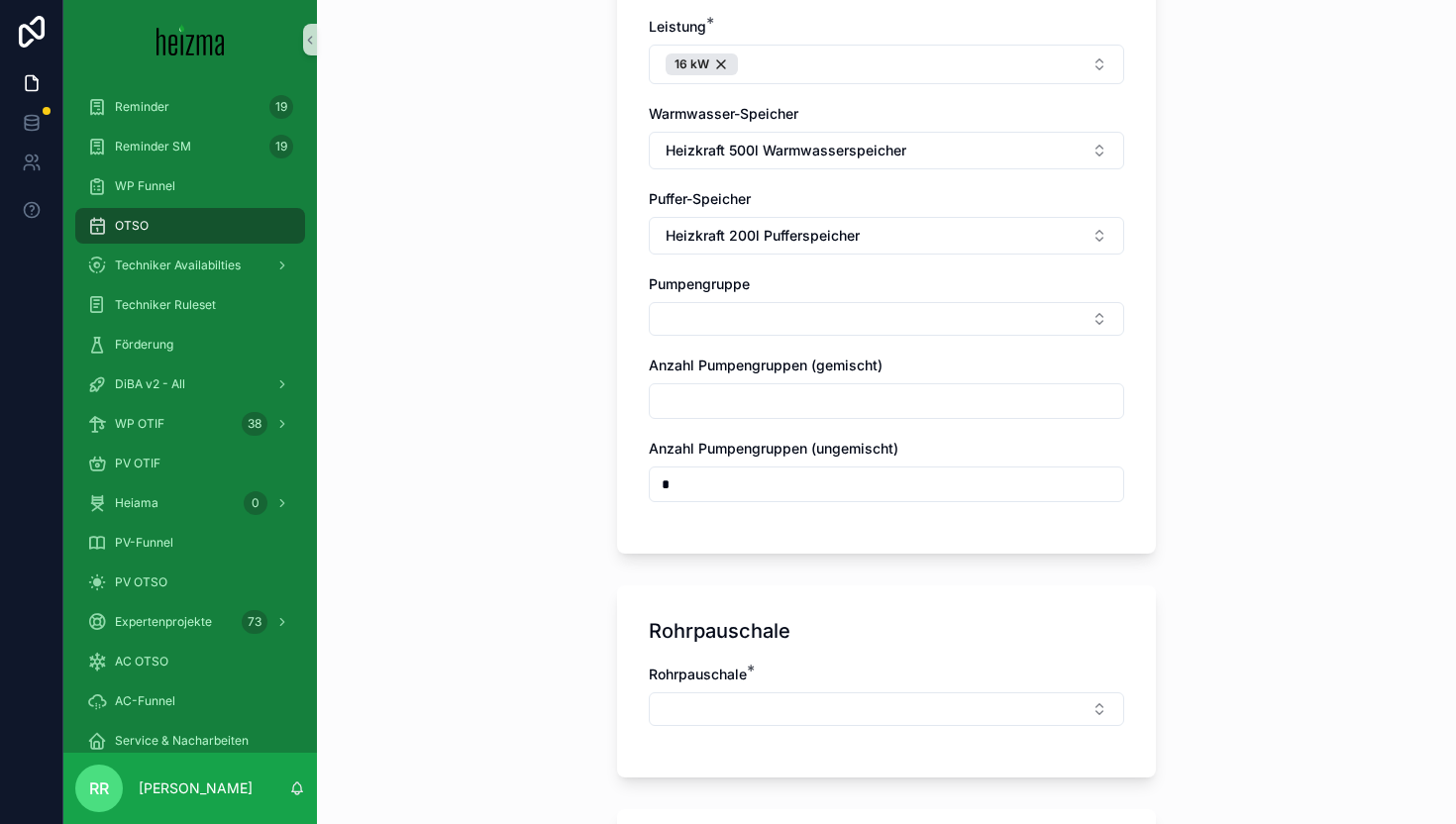
scroll to position [914, 0]
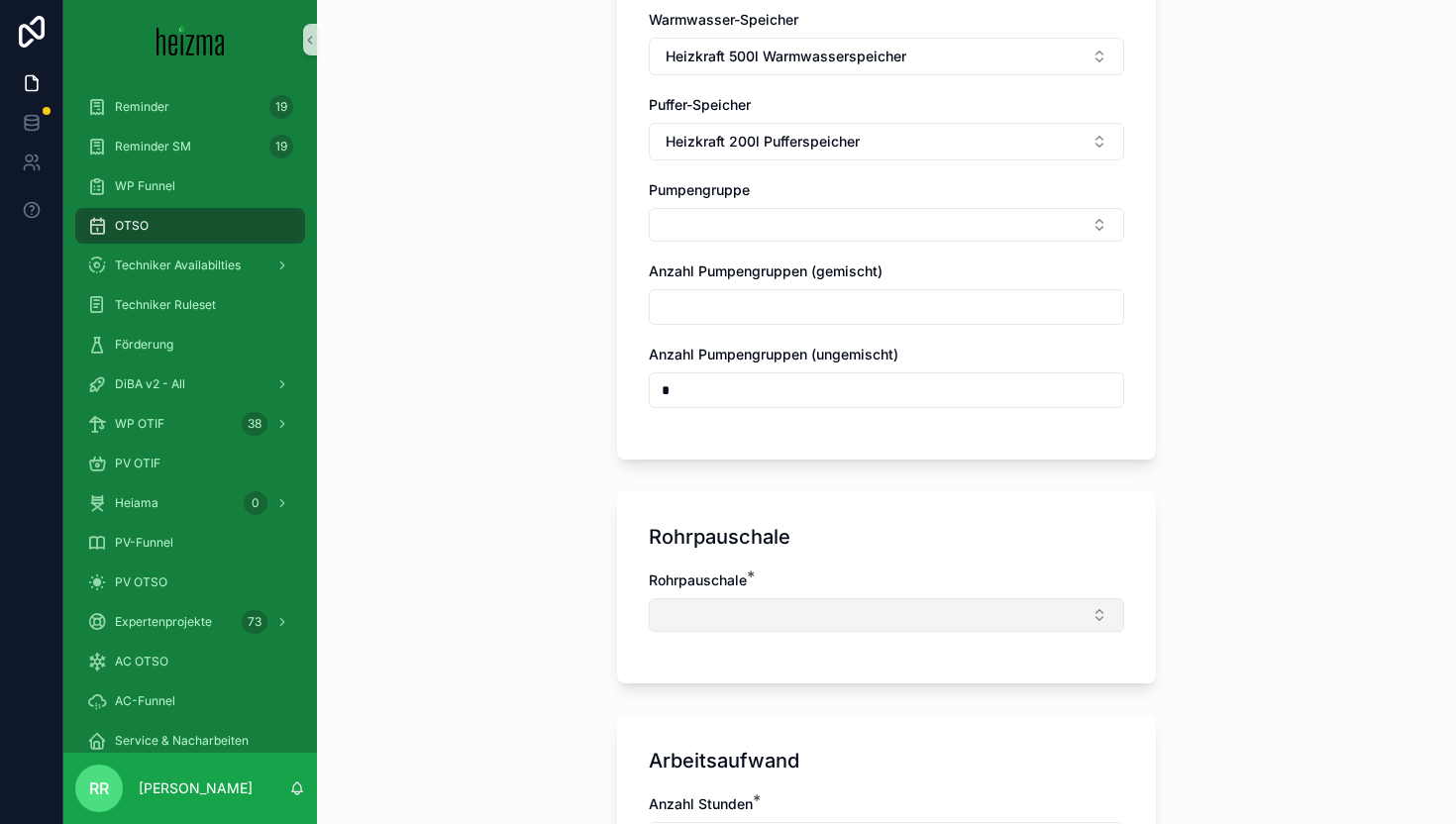
click at [785, 599] on button "Select Button" at bounding box center [885, 616] width 475 height 34
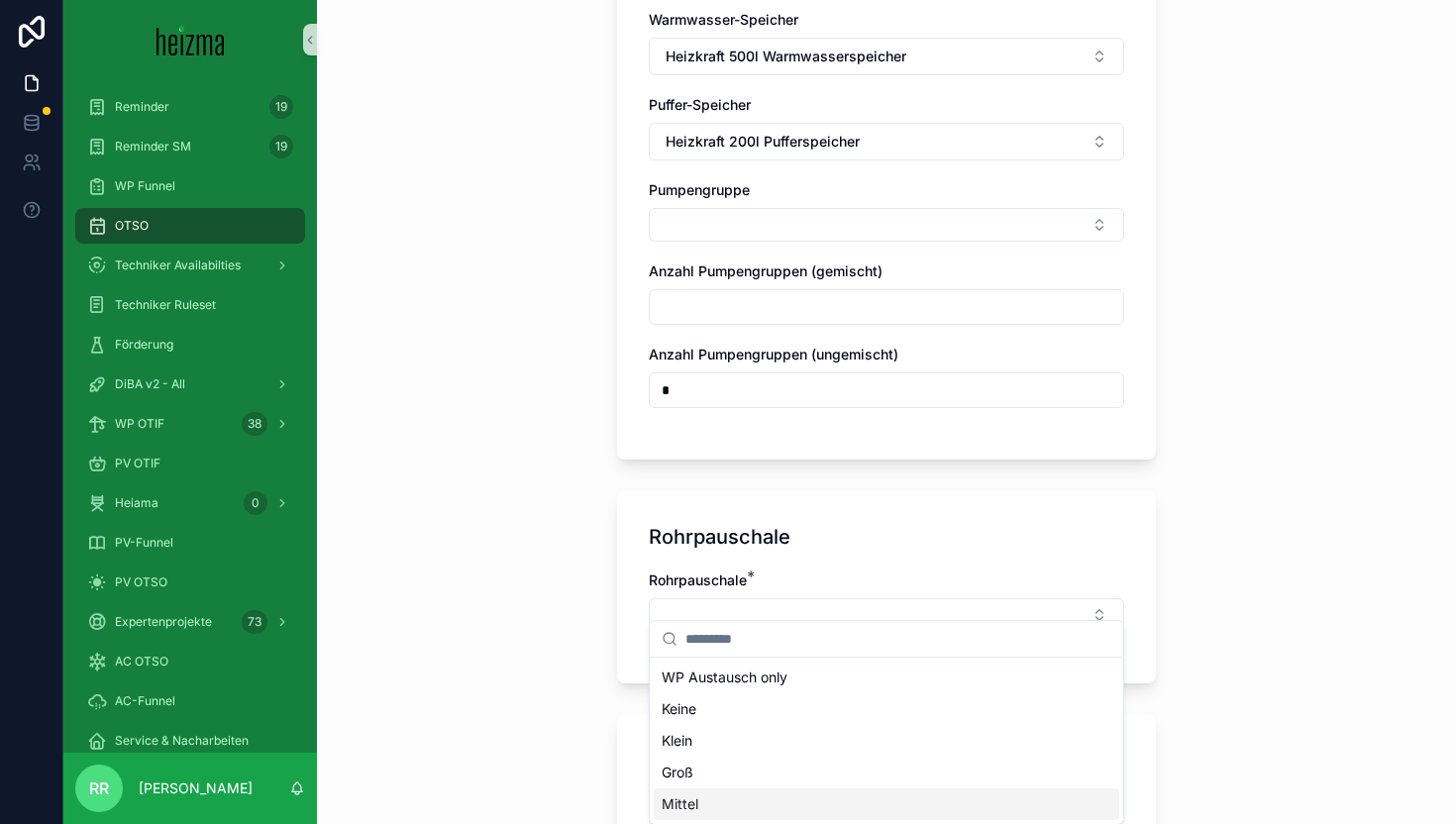
click at [785, 798] on div "Mittel" at bounding box center [885, 804] width 465 height 32
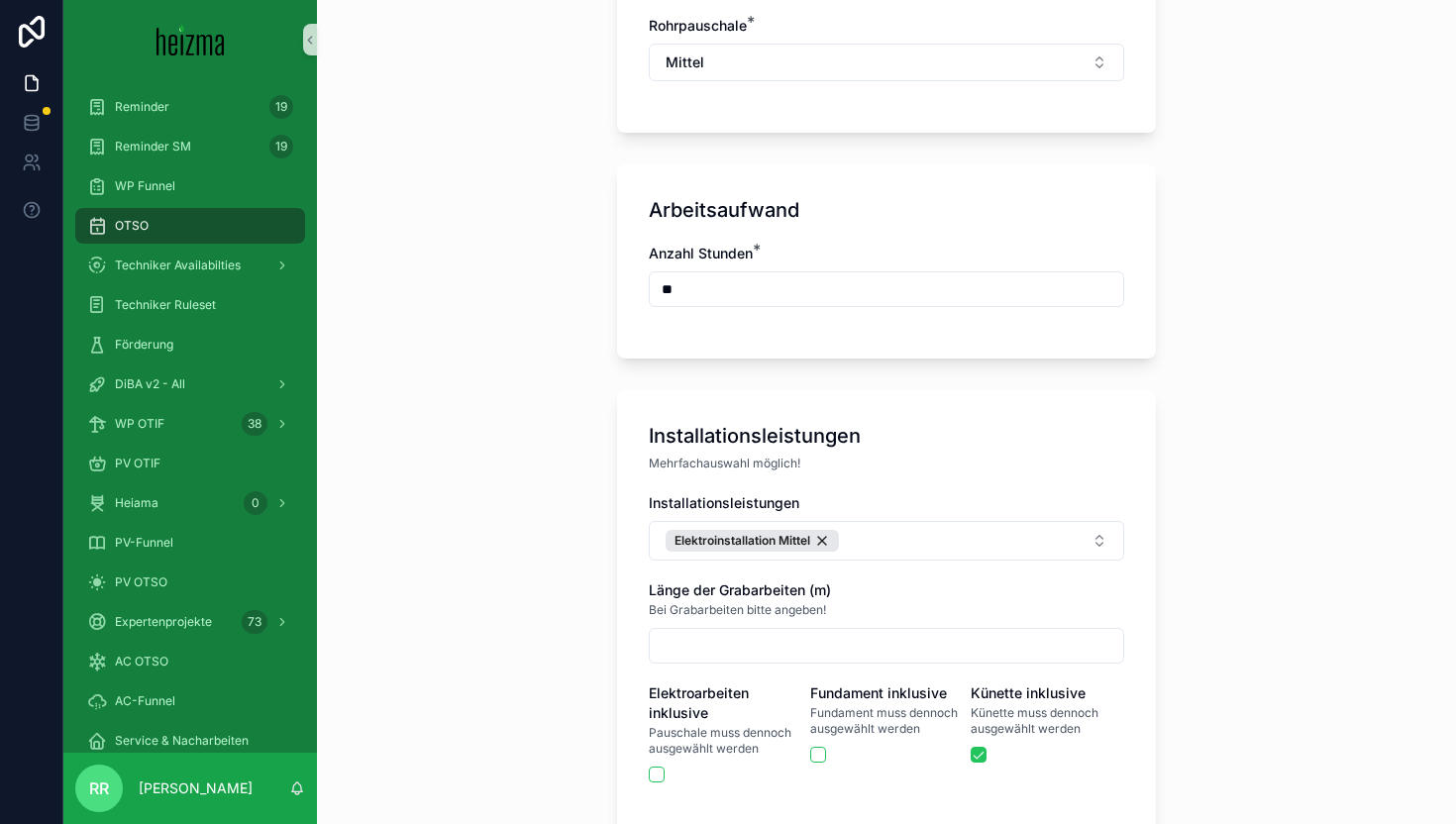
scroll to position [1657, 0]
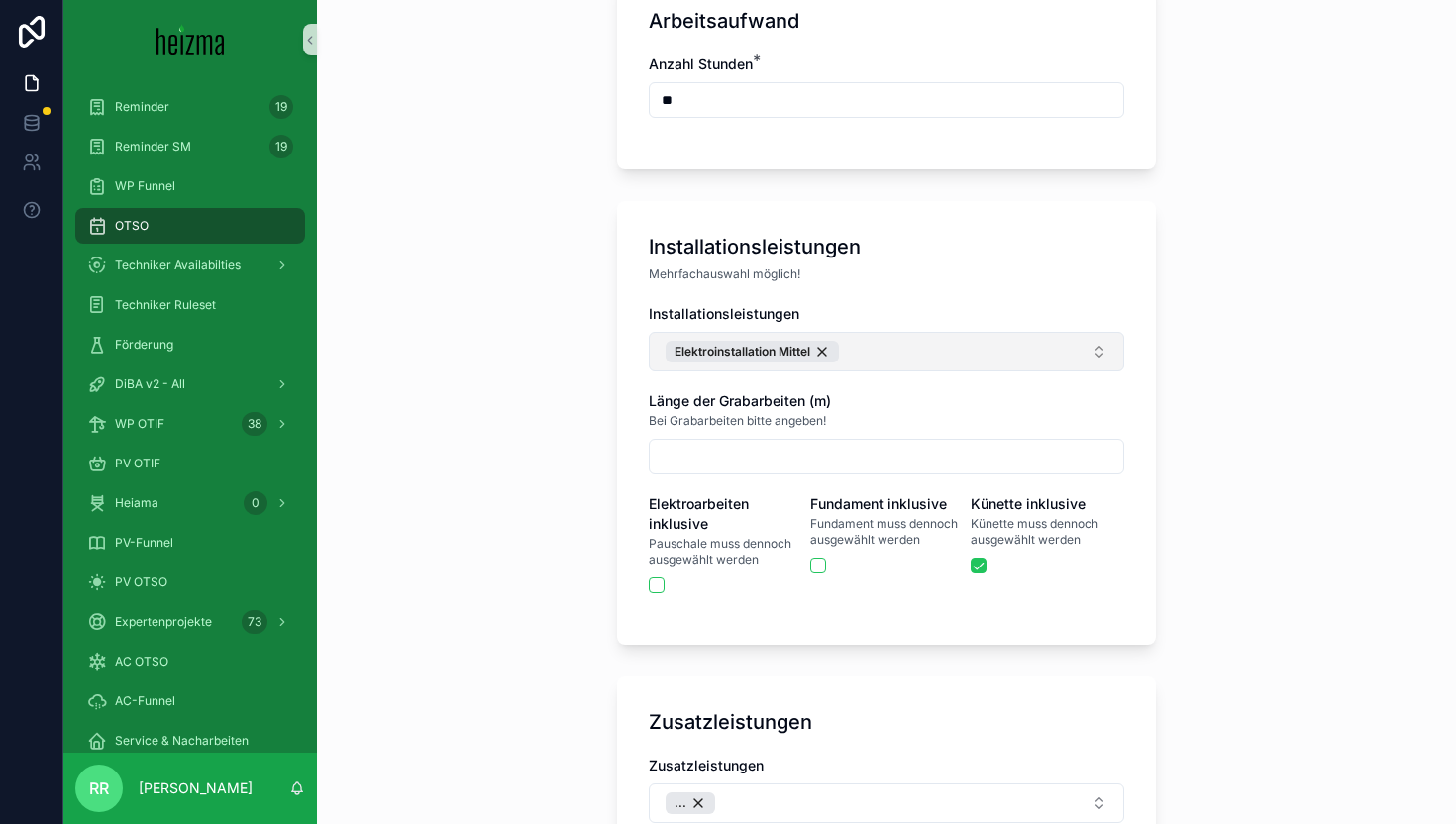
click at [1000, 339] on button "Elektroinstallation Mittel" at bounding box center [885, 352] width 475 height 40
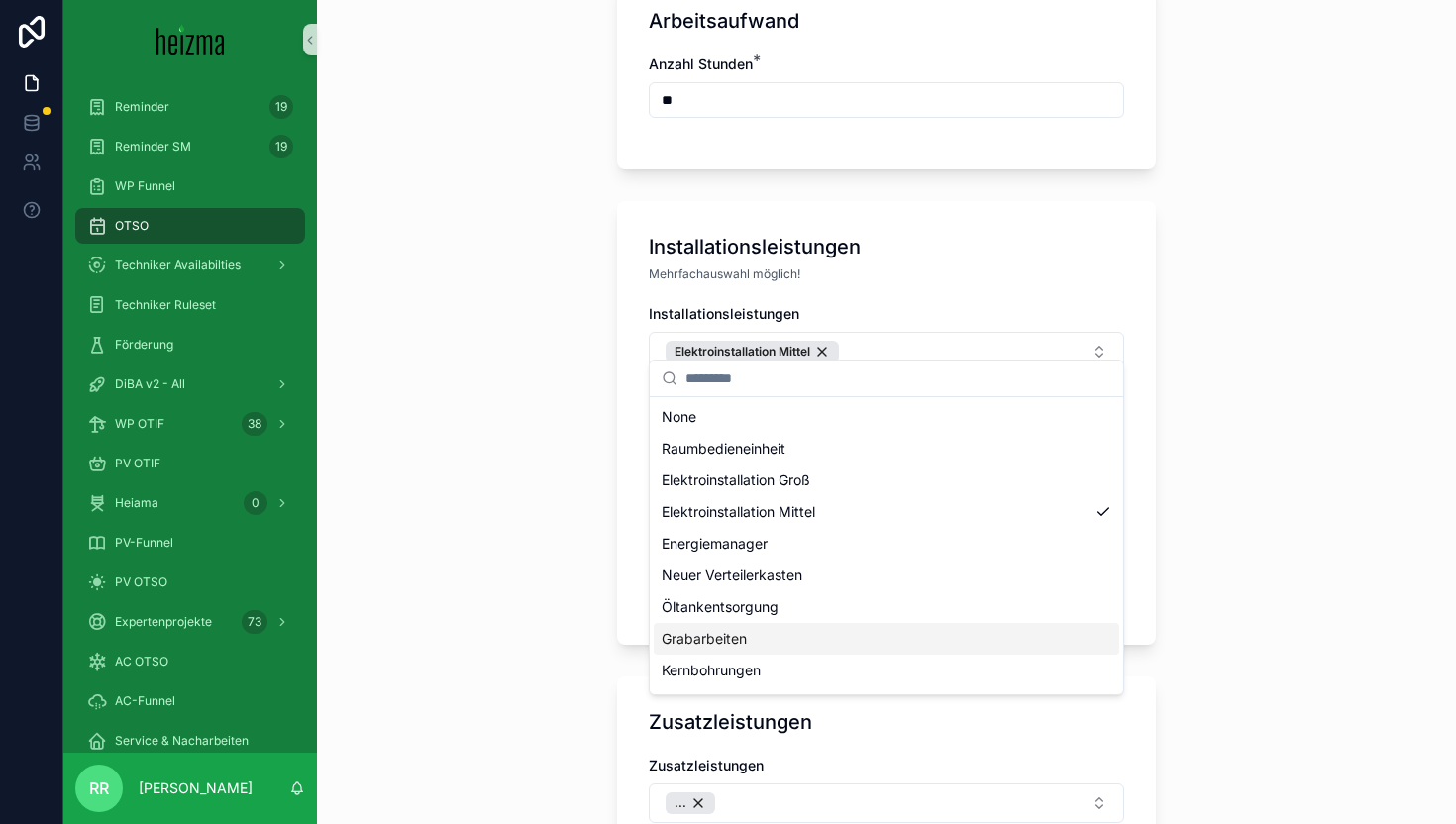
click at [799, 642] on div "Grabarbeiten" at bounding box center [885, 639] width 465 height 32
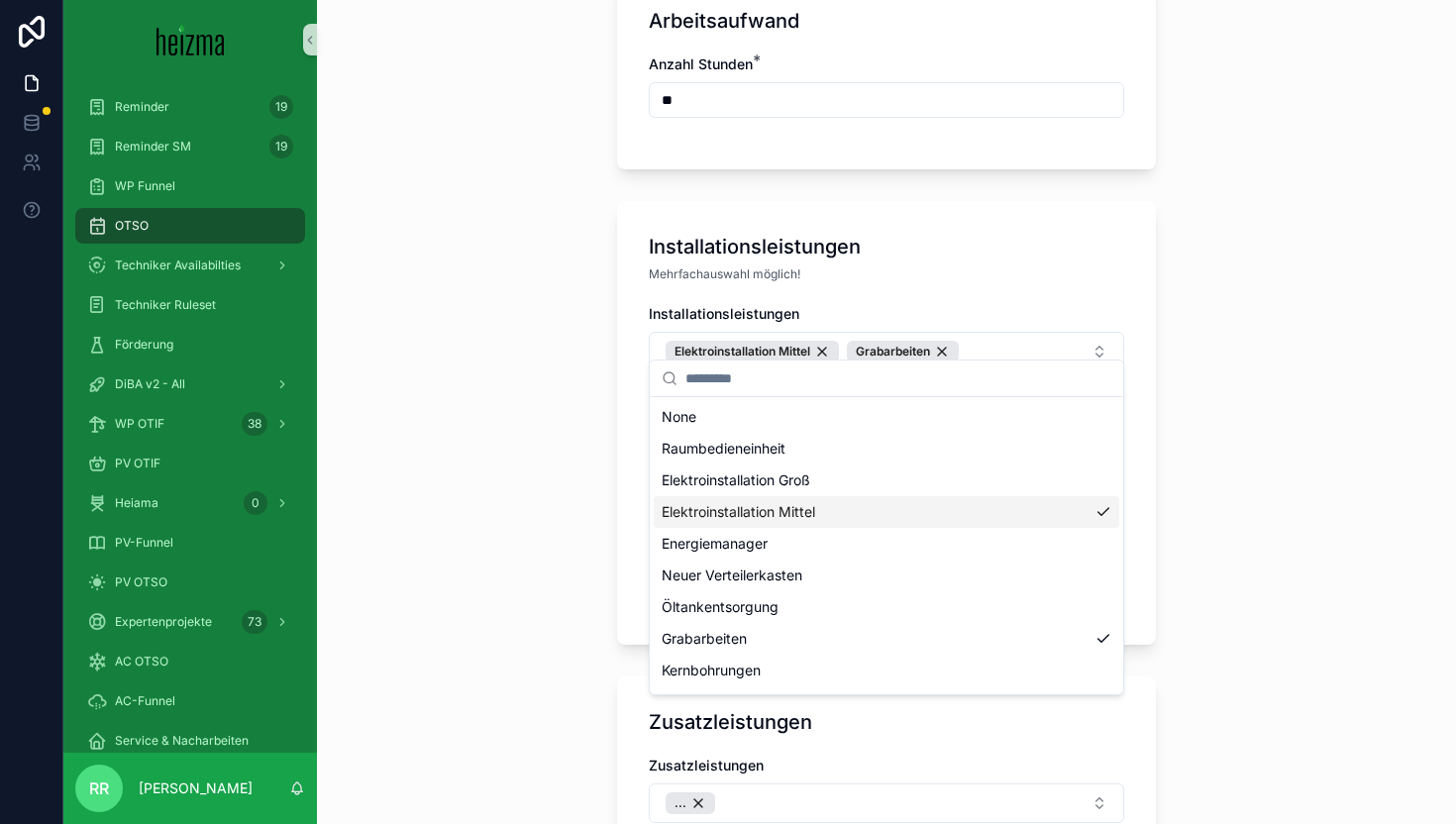
drag, startPoint x: 523, startPoint y: 481, endPoint x: 555, endPoint y: 481, distance: 32.0
click at [524, 480] on div "**********" at bounding box center [885, 412] width 1138 height 824
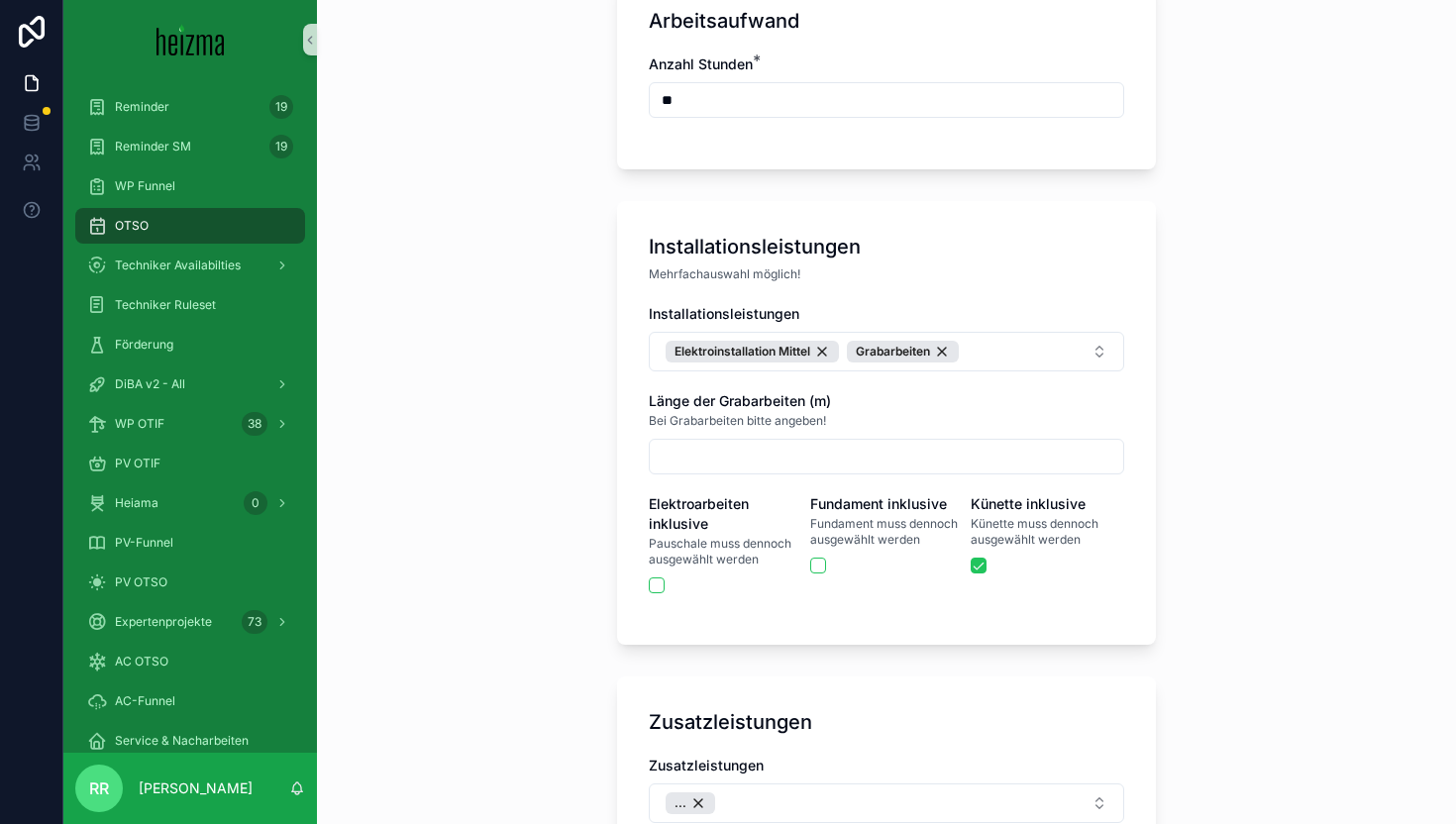
click at [723, 442] on input "scrollable content" at bounding box center [885, 456] width 473 height 28
type input "*"
click at [558, 448] on div "**********" at bounding box center [885, 412] width 1138 height 824
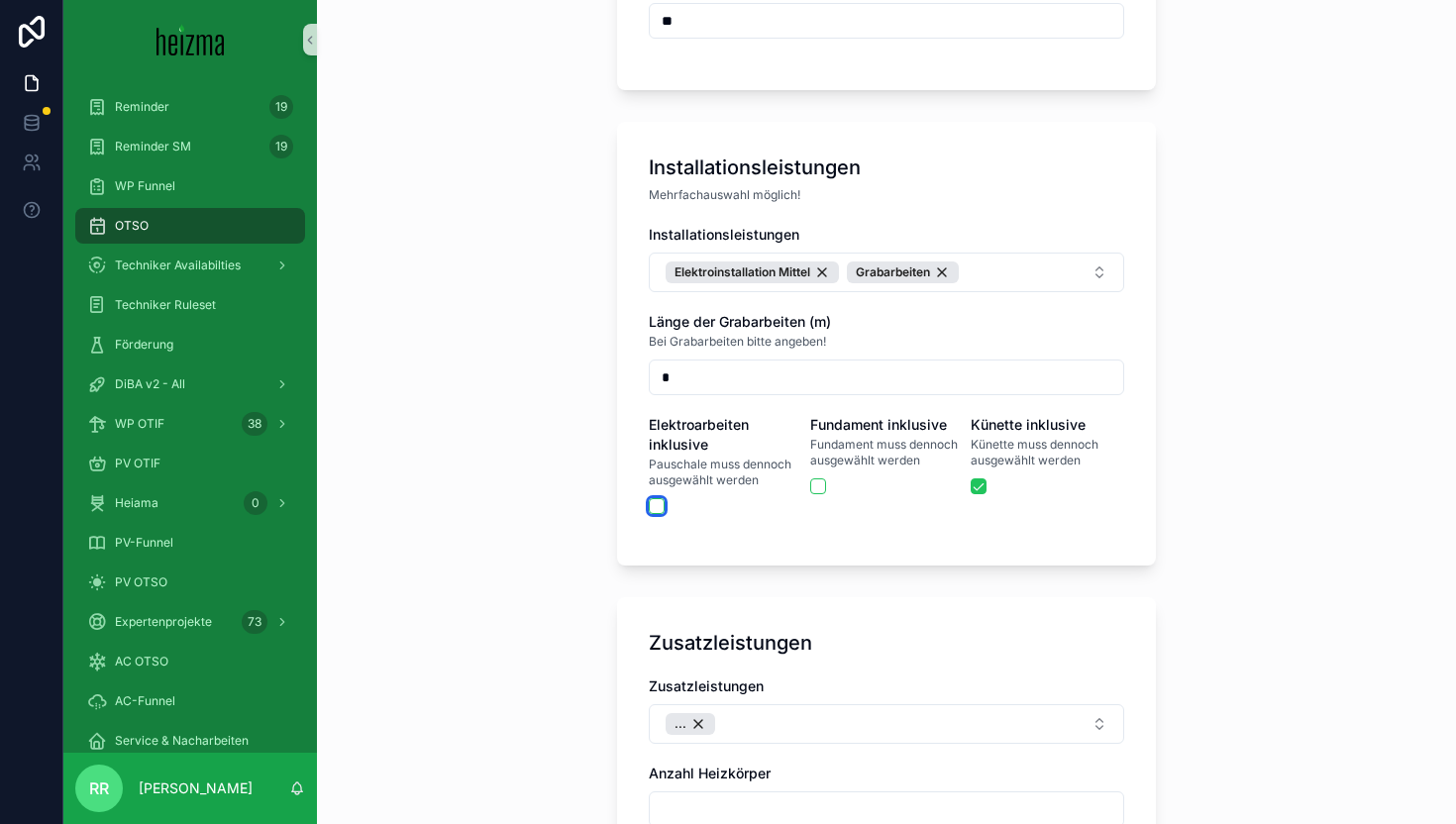
click at [657, 498] on button "scrollable content" at bounding box center [656, 506] width 16 height 16
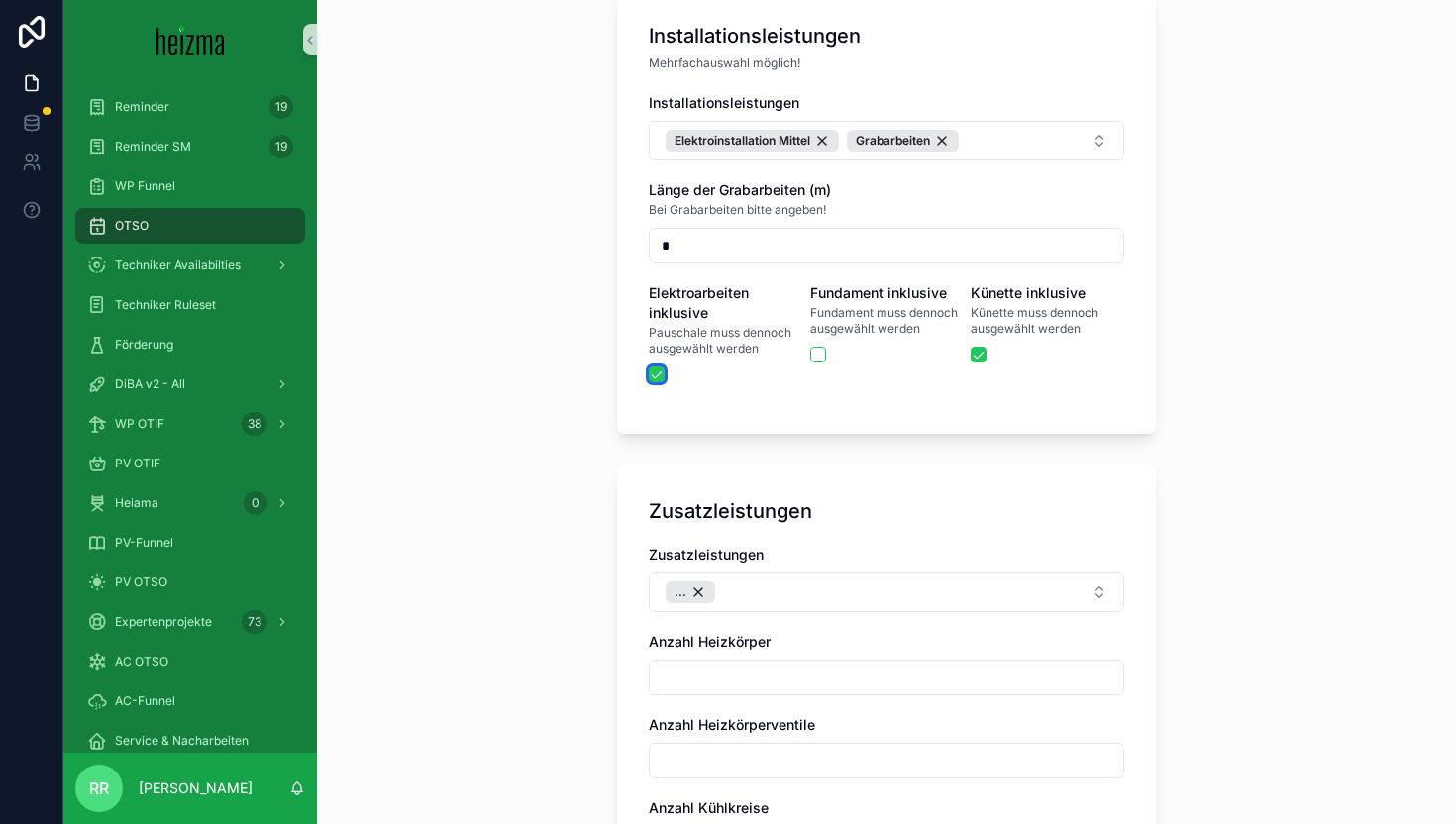
scroll to position [1879, 0]
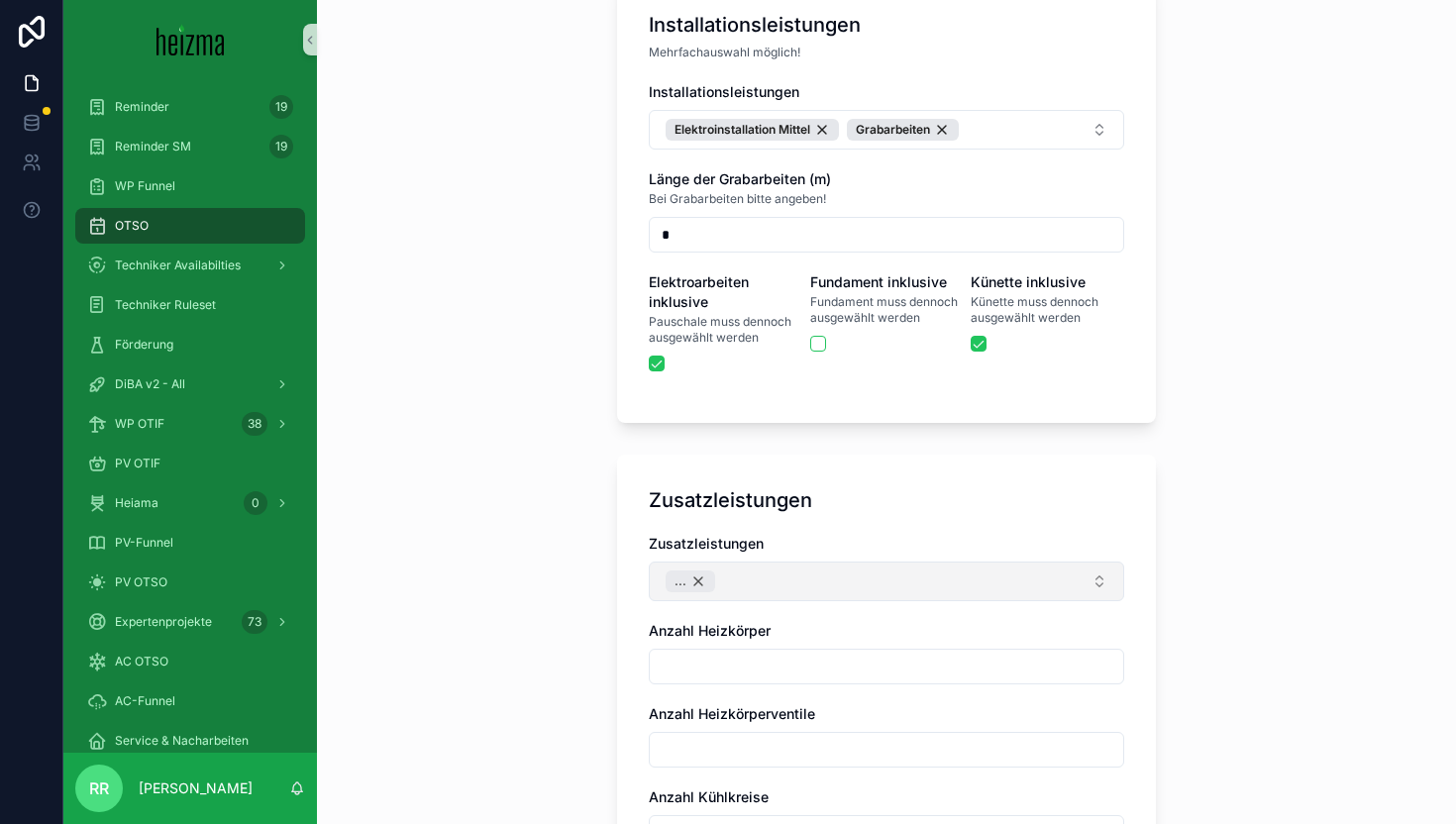
click at [702, 571] on div "..." at bounding box center [690, 582] width 50 height 22
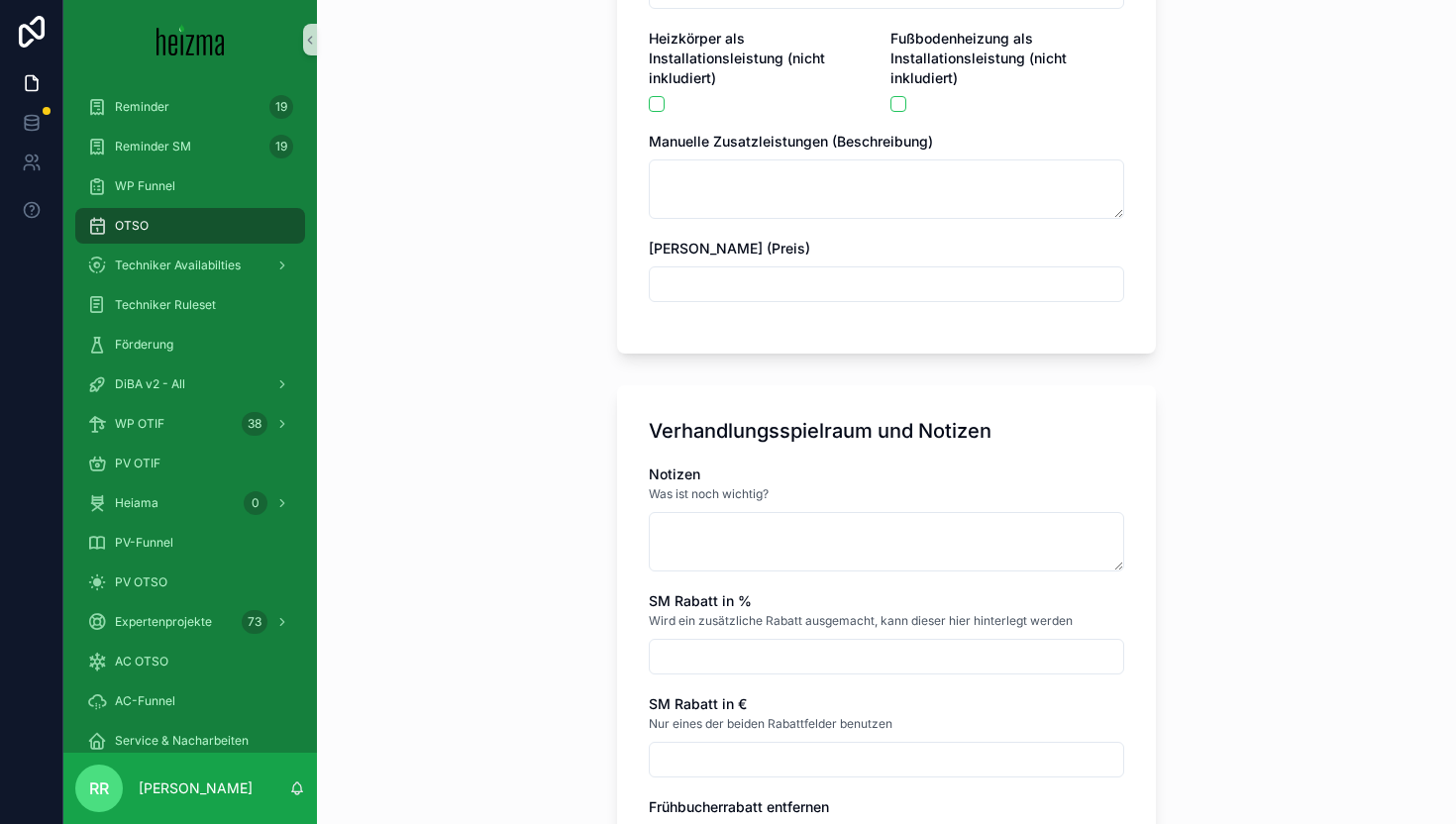
scroll to position [2723, 0]
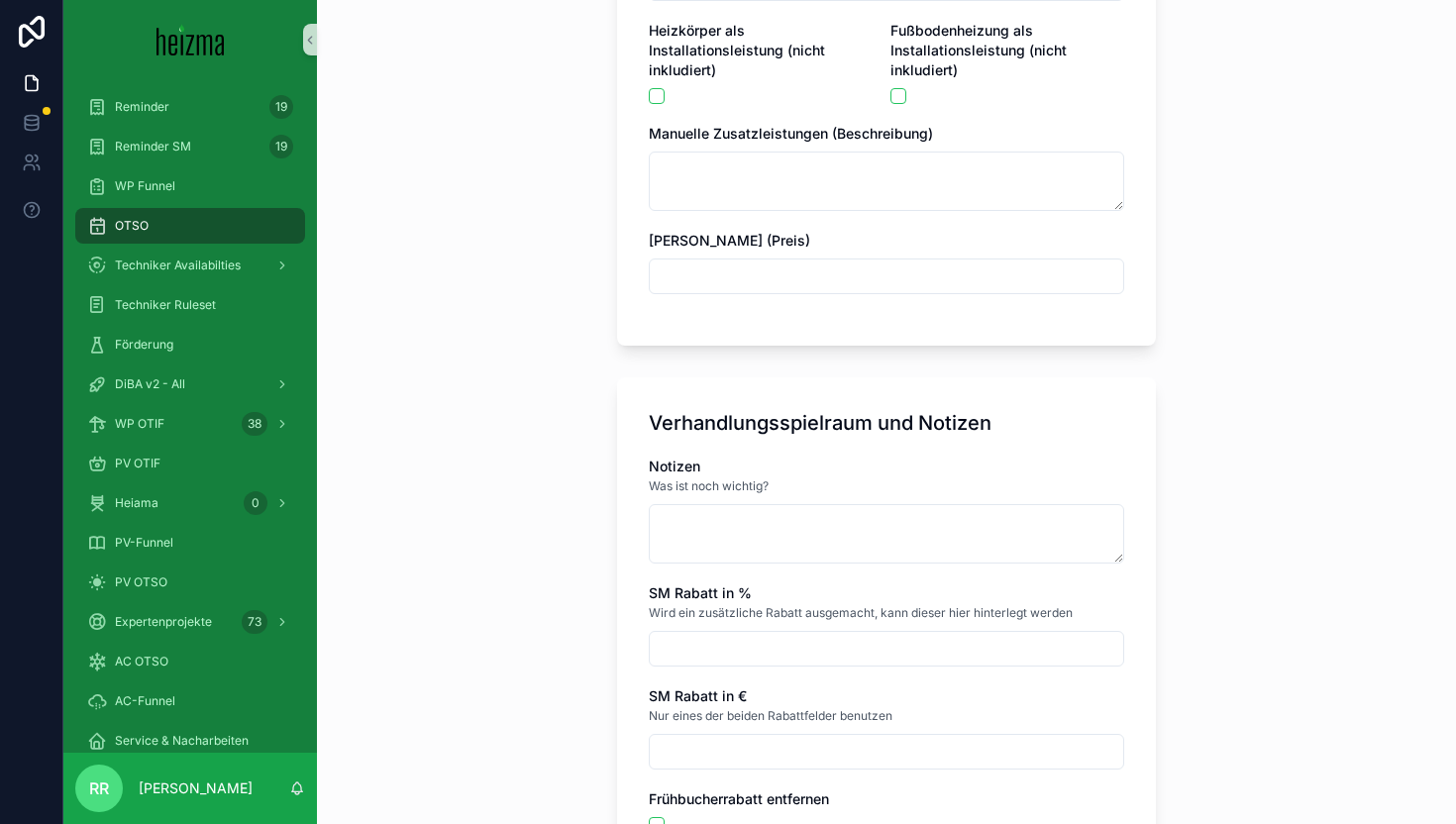
click at [779, 635] on input "scrollable content" at bounding box center [885, 649] width 473 height 28
type input "*****"
click at [511, 550] on div "**********" at bounding box center [885, 412] width 1138 height 824
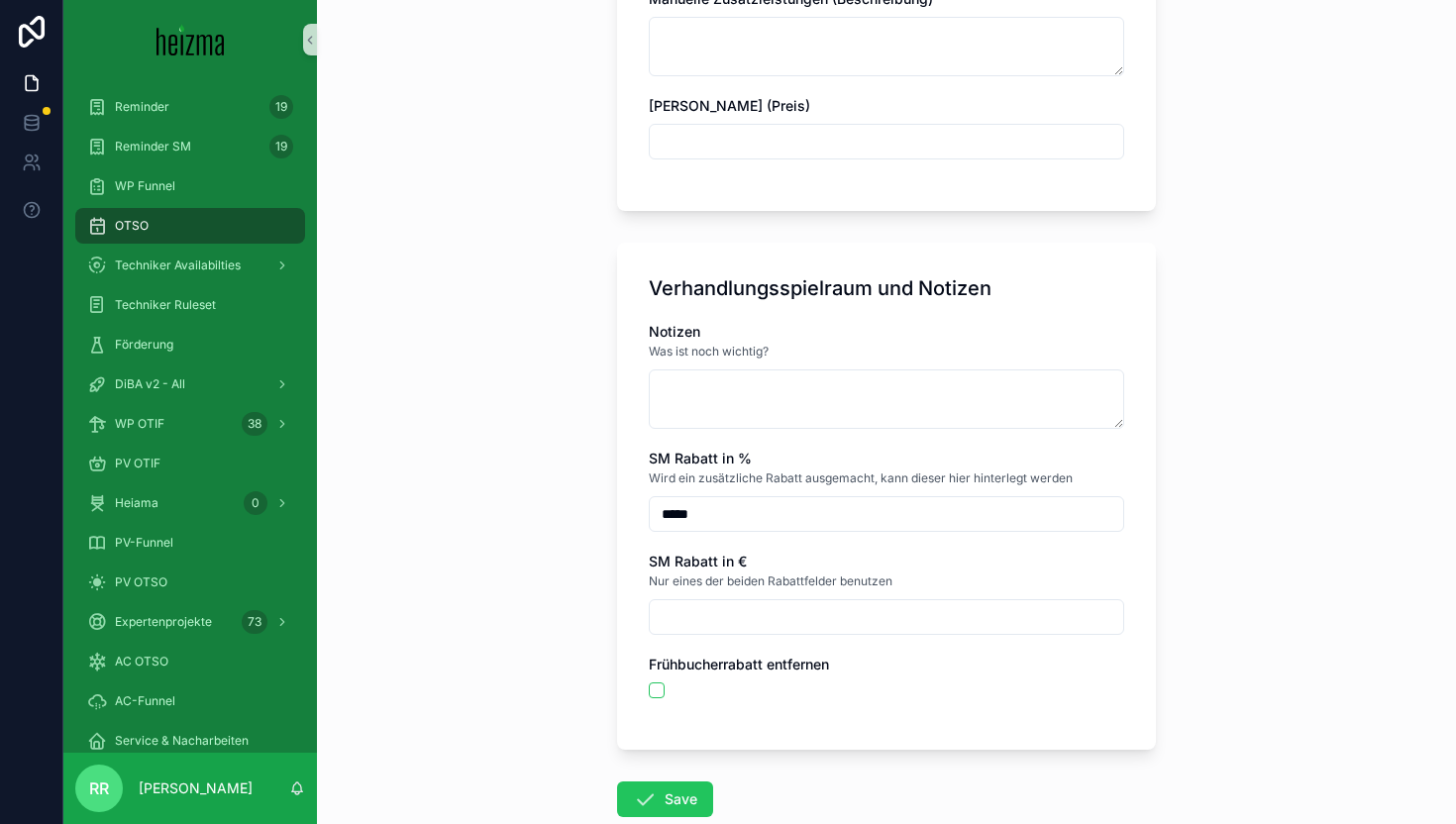
scroll to position [2962, 0]
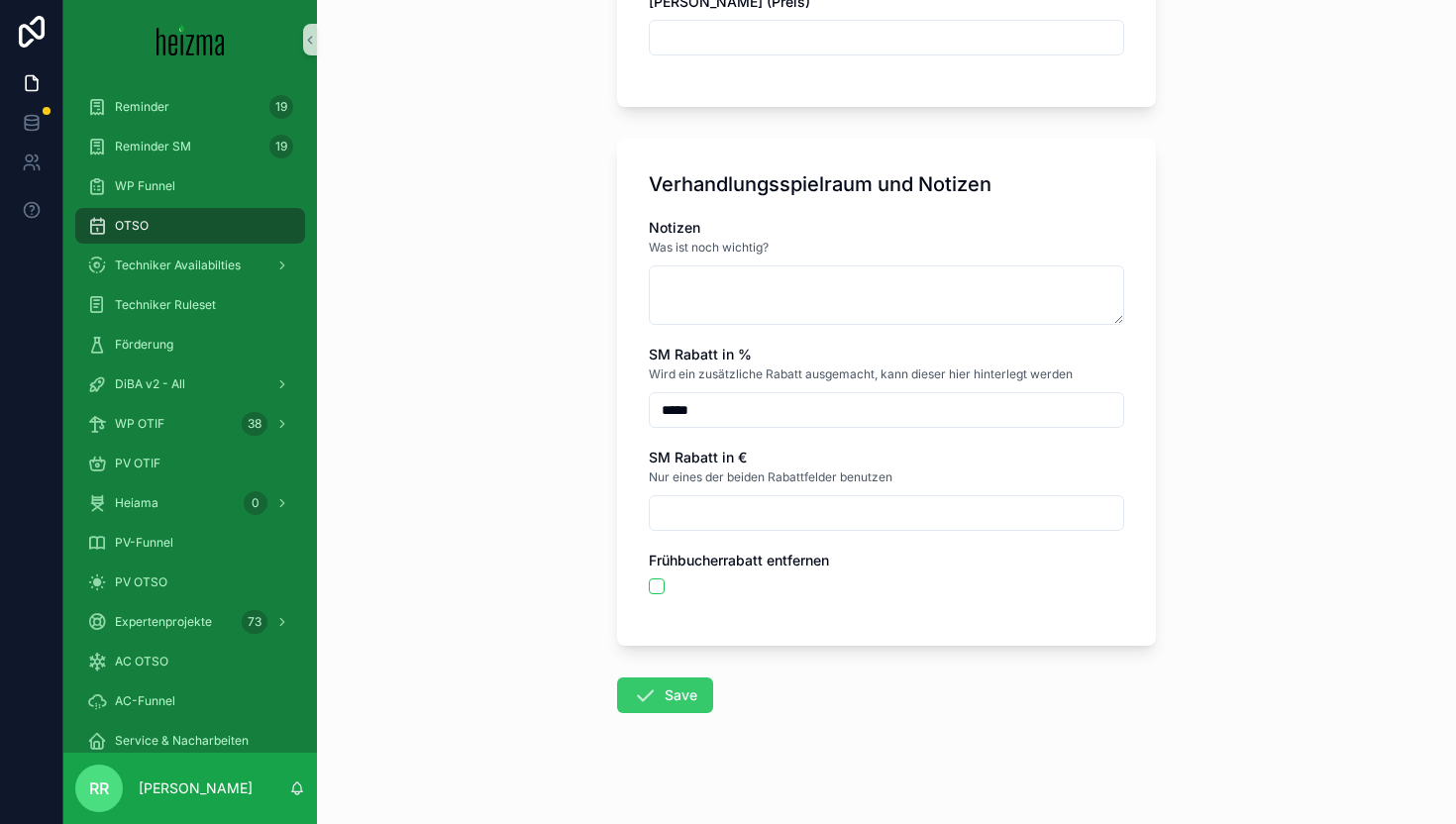
click at [671, 682] on button "Save" at bounding box center [664, 695] width 96 height 36
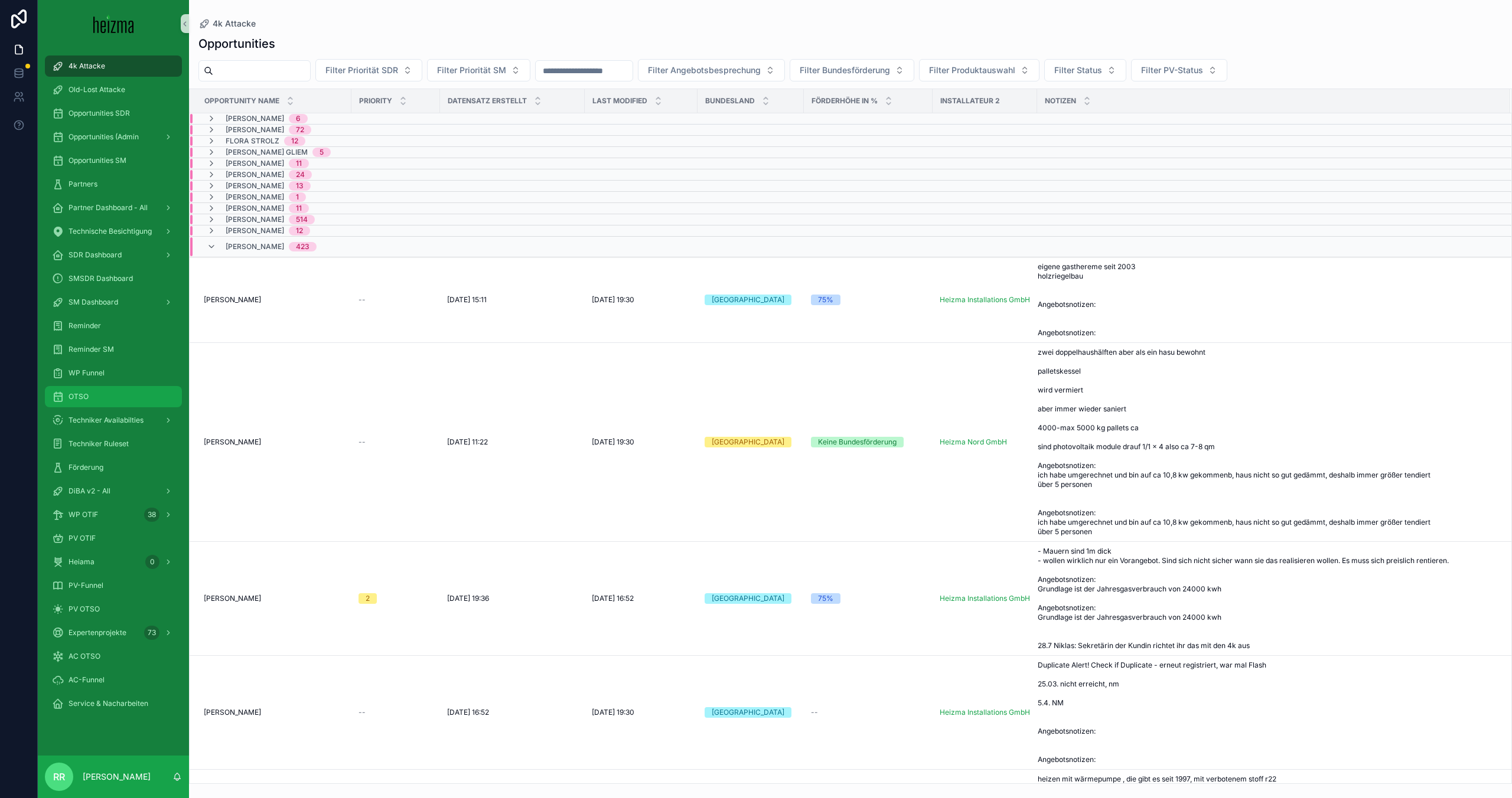
click at [110, 391] on div "OTSO" at bounding box center [113, 397] width 123 height 19
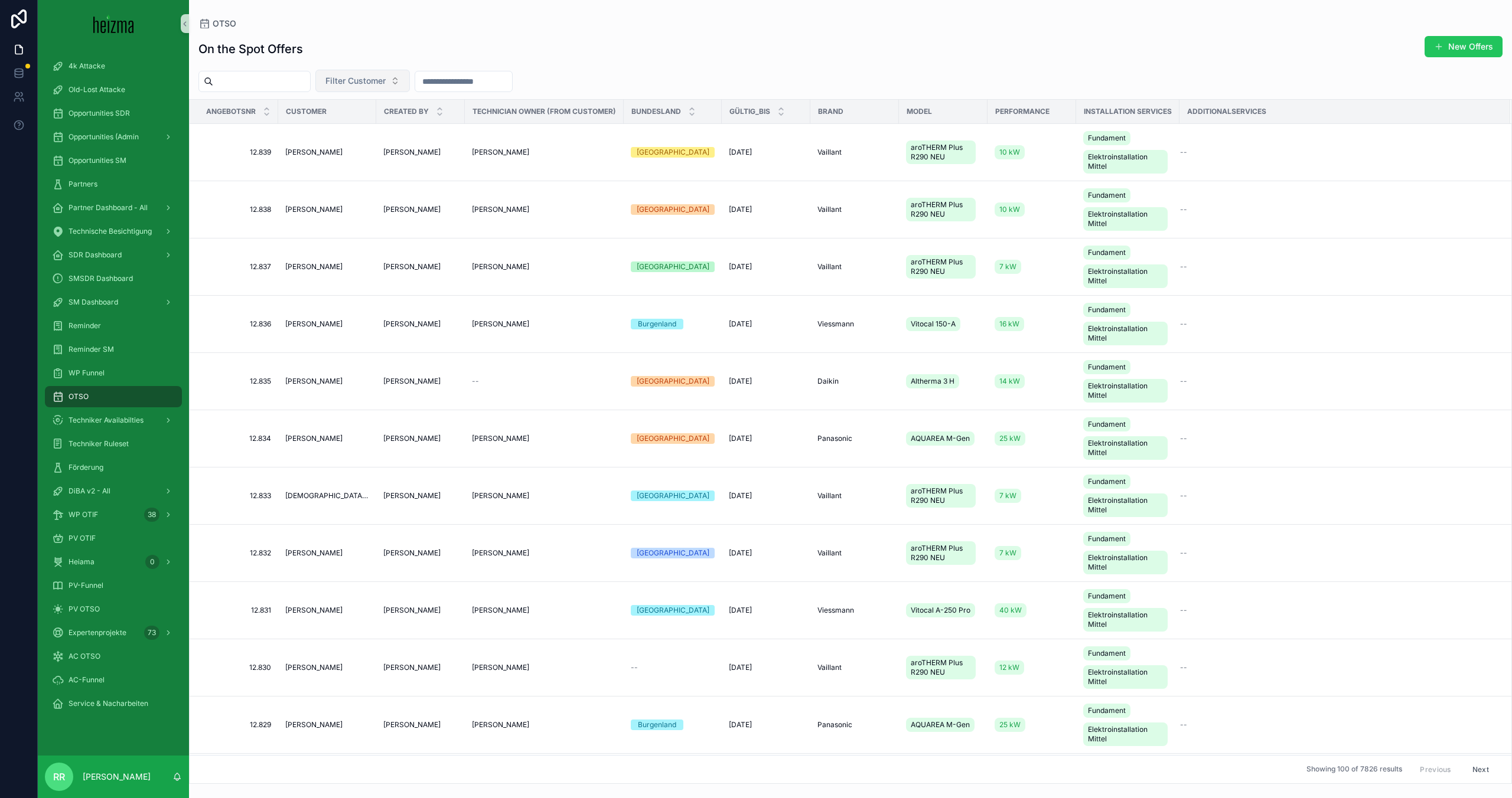
click at [402, 87] on button "Filter Customer" at bounding box center [362, 81] width 94 height 23
type input "*****"
click at [410, 122] on div "[PERSON_NAME]" at bounding box center [378, 129] width 142 height 19
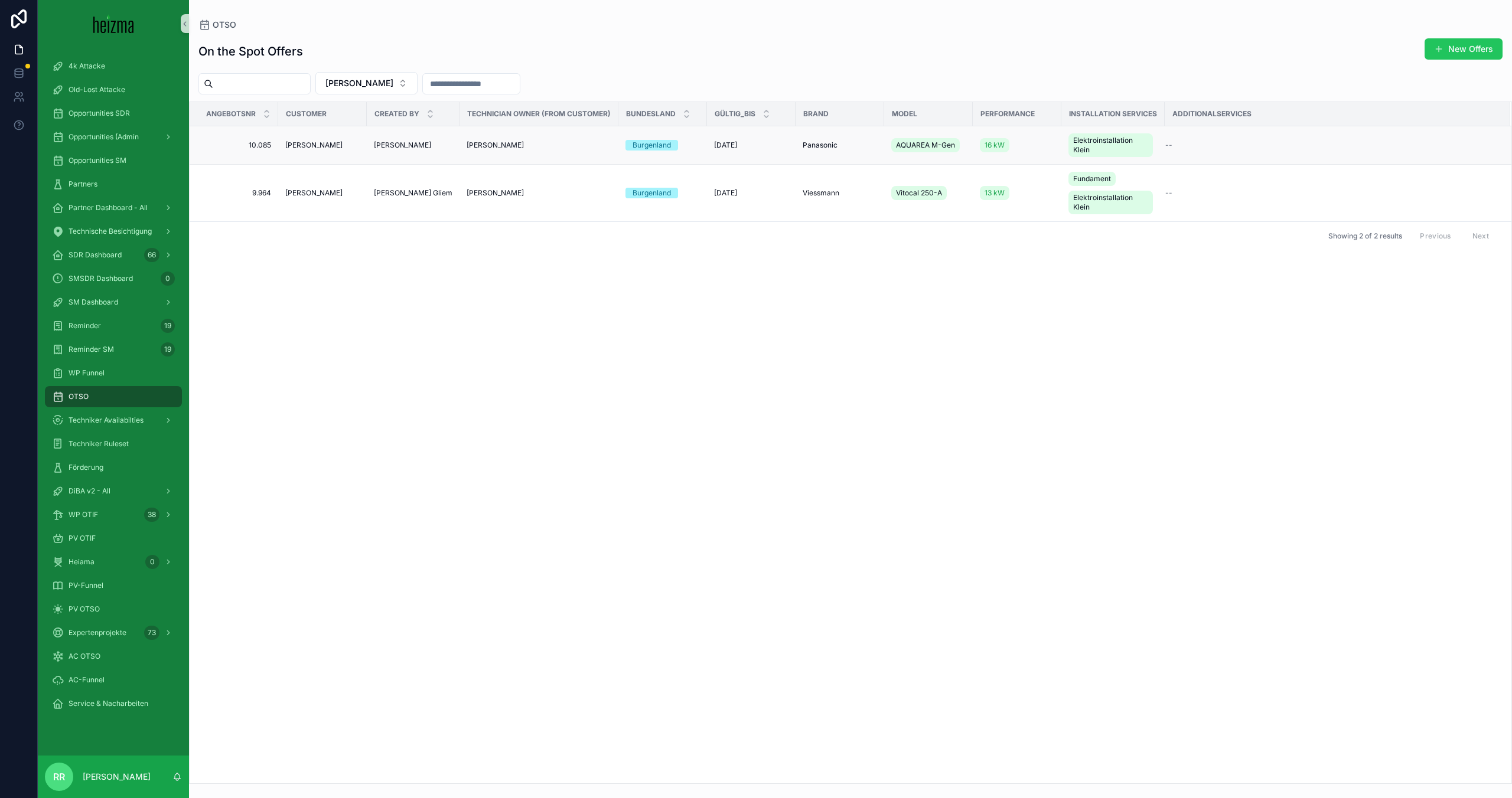
click at [318, 144] on span "[PERSON_NAME]" at bounding box center [314, 145] width 57 height 10
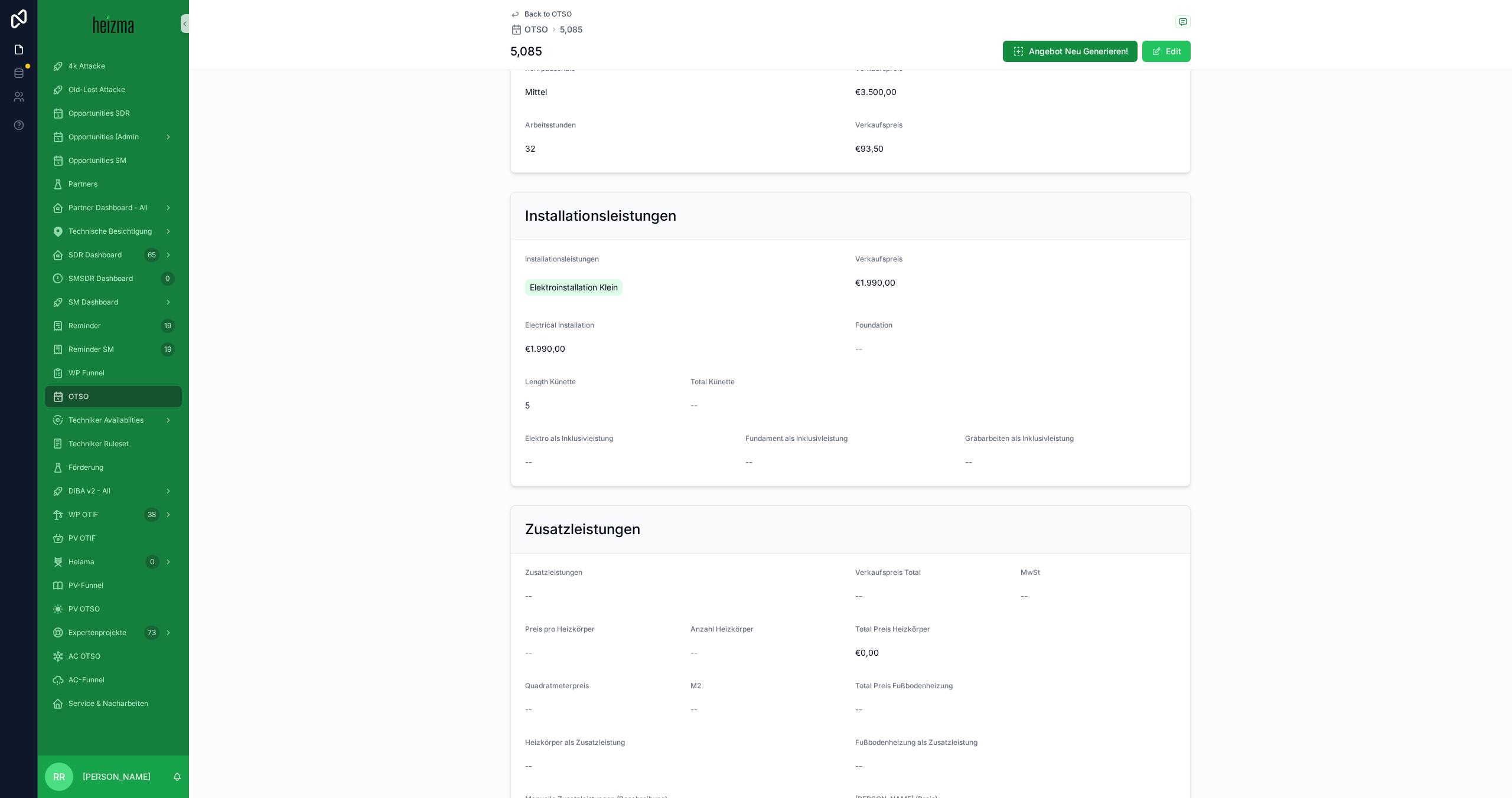
scroll to position [1696, 0]
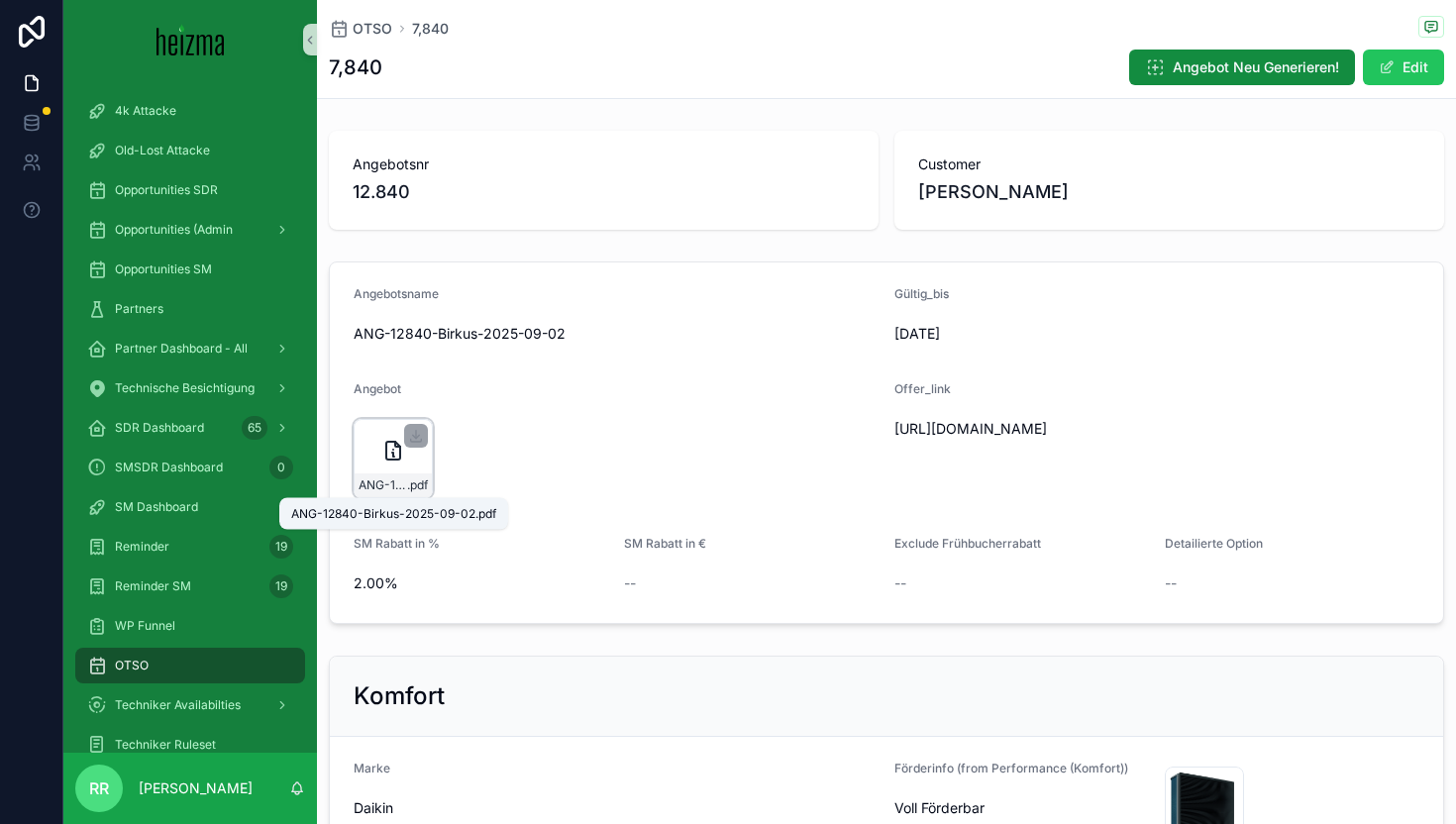
click at [401, 480] on span "ANG-12840-Birkus-2025-09-02" at bounding box center [382, 485] width 49 height 16
